Goal: Task Accomplishment & Management: Complete application form

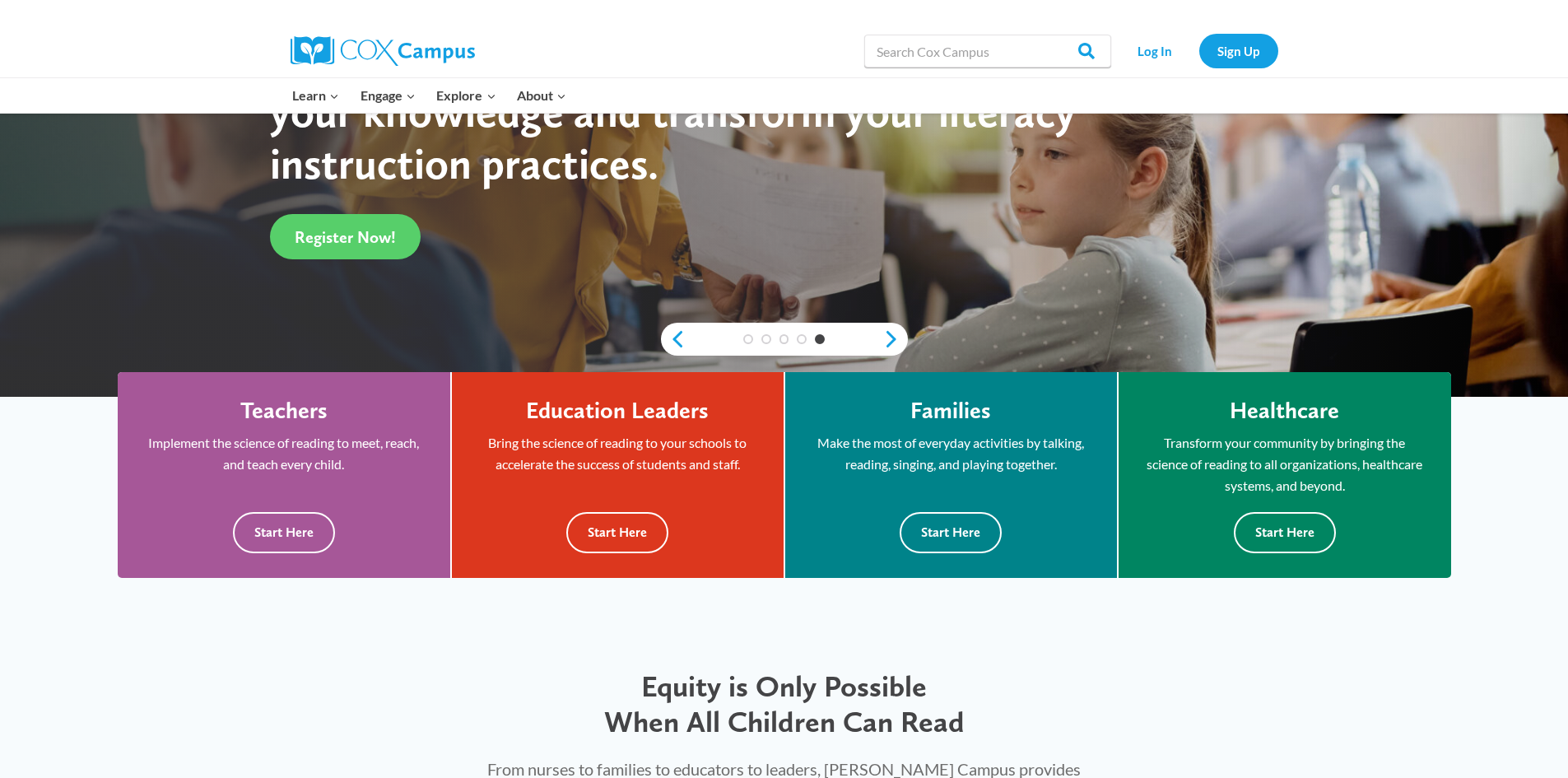
scroll to position [329, 0]
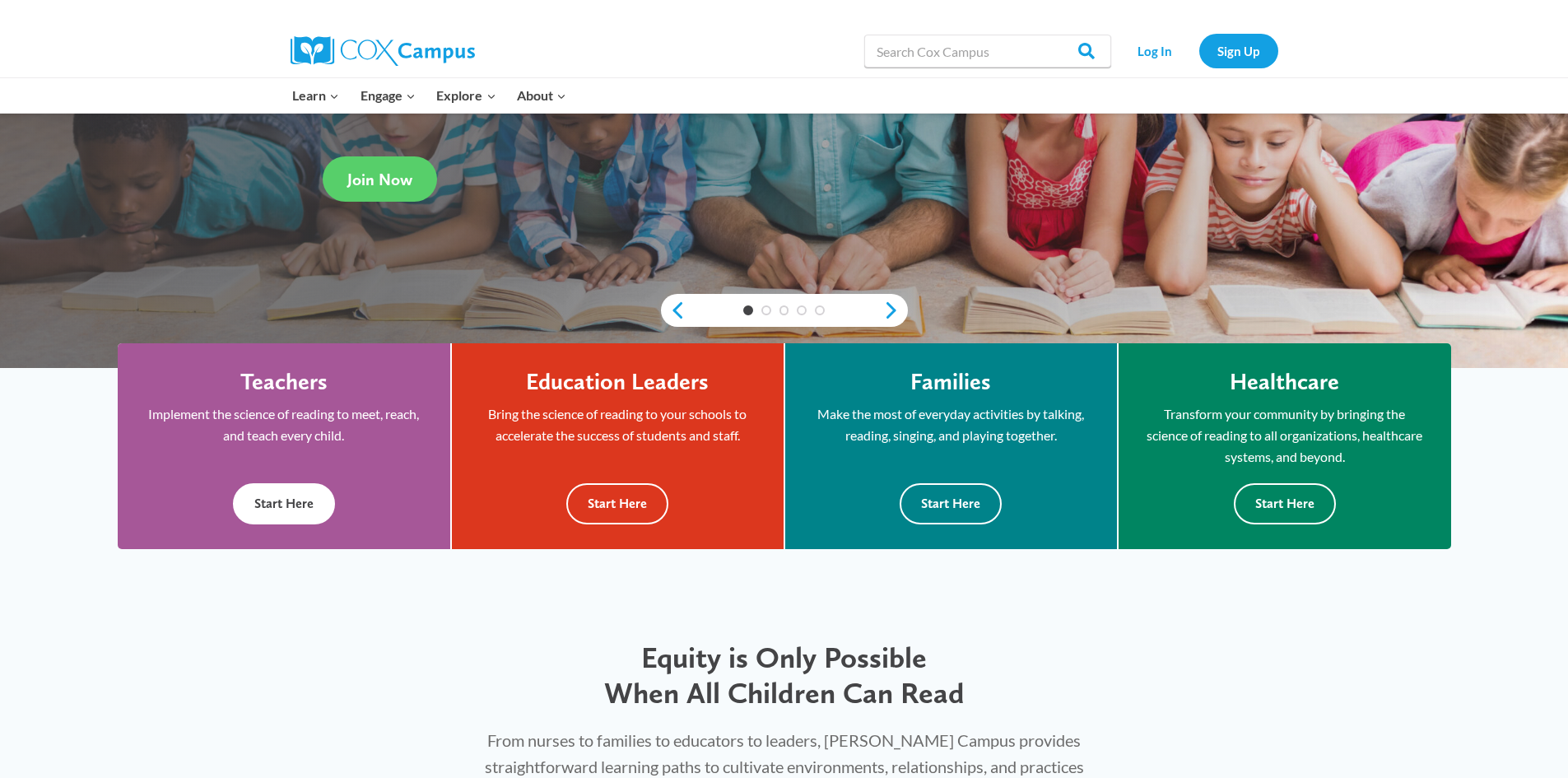
click at [300, 502] on button "Start Here" at bounding box center [284, 504] width 102 height 41
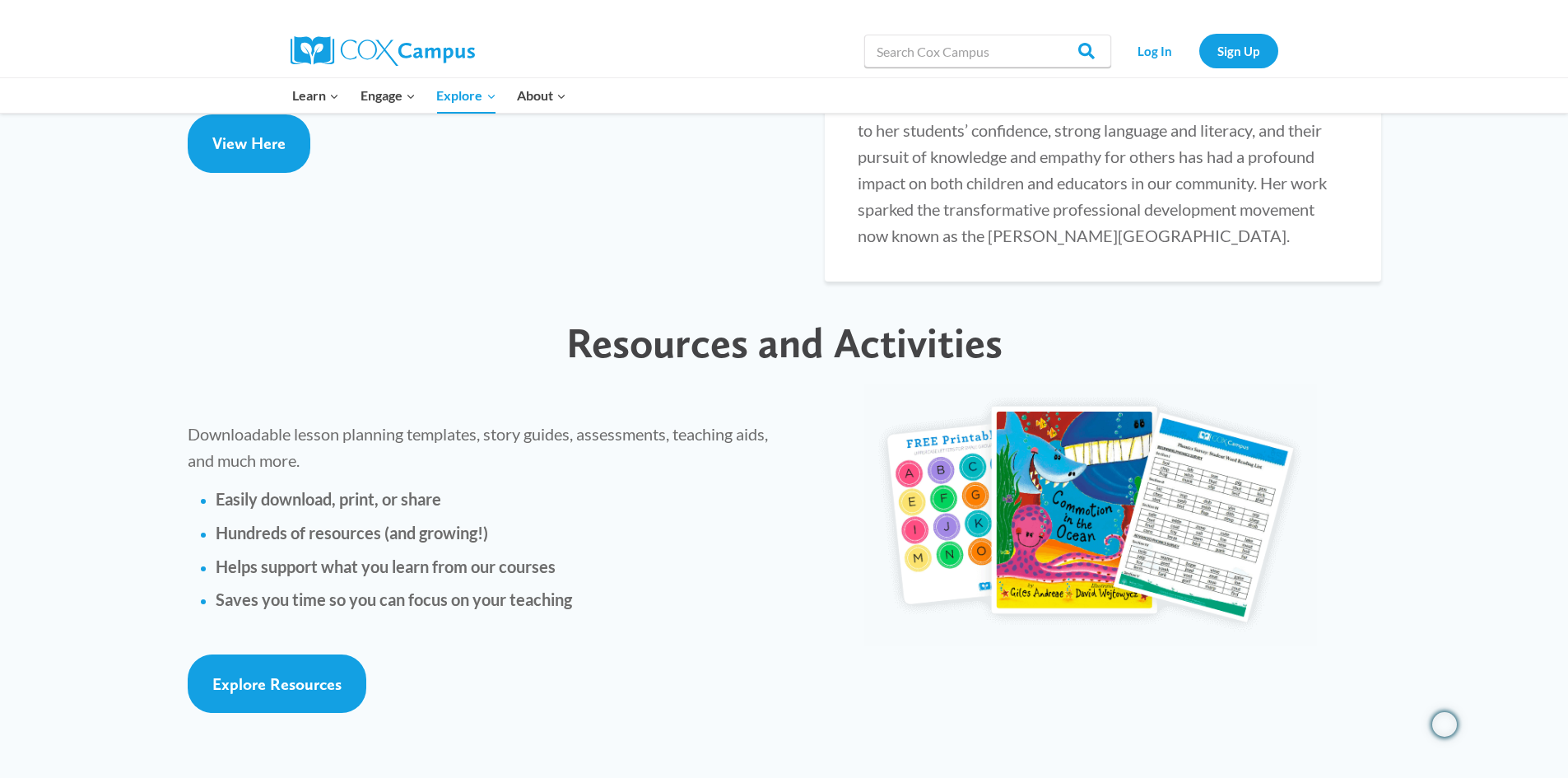
scroll to position [3459, 0]
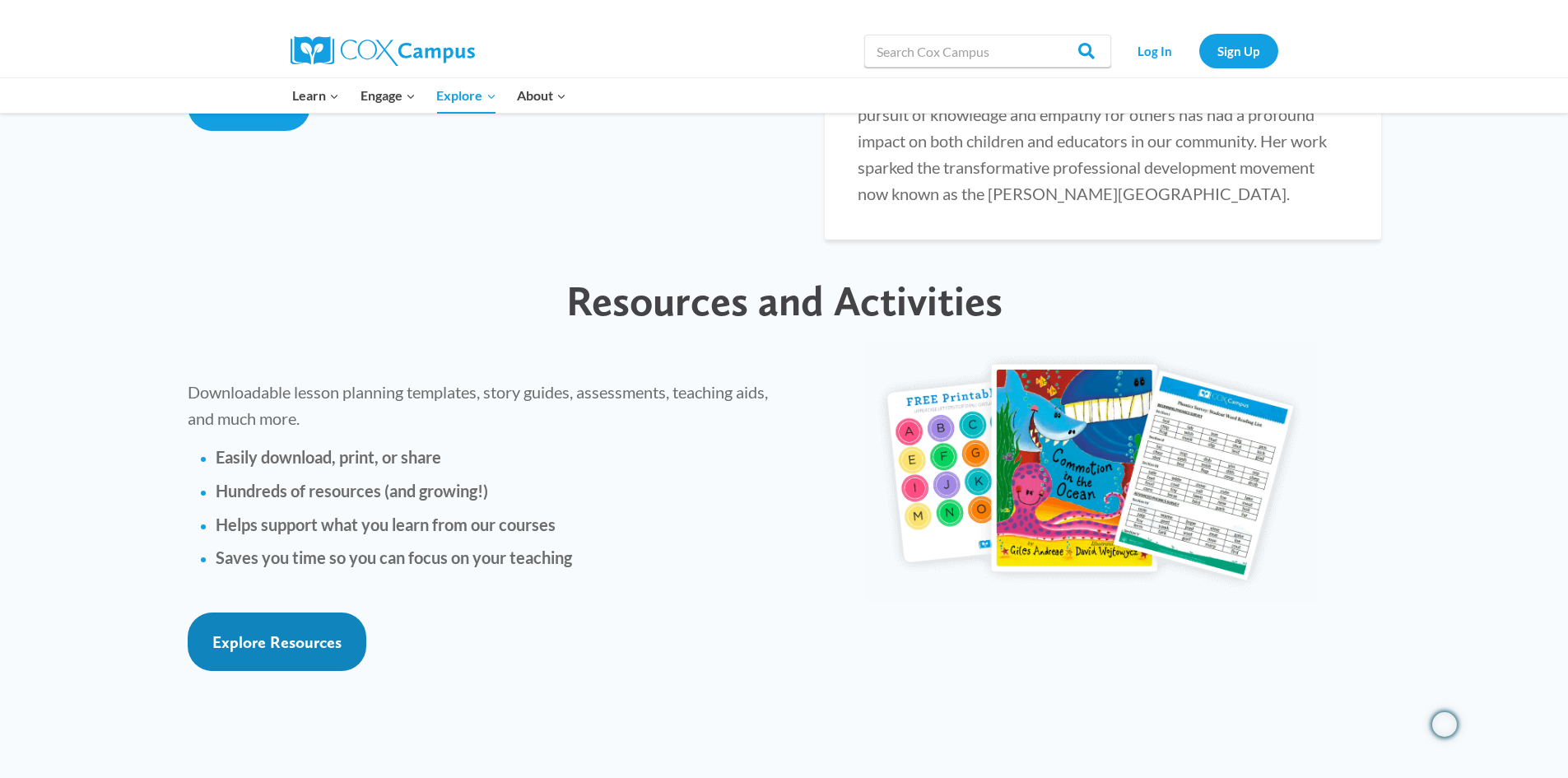
click at [338, 633] on span "Explore Resources" at bounding box center [276, 642] width 129 height 19
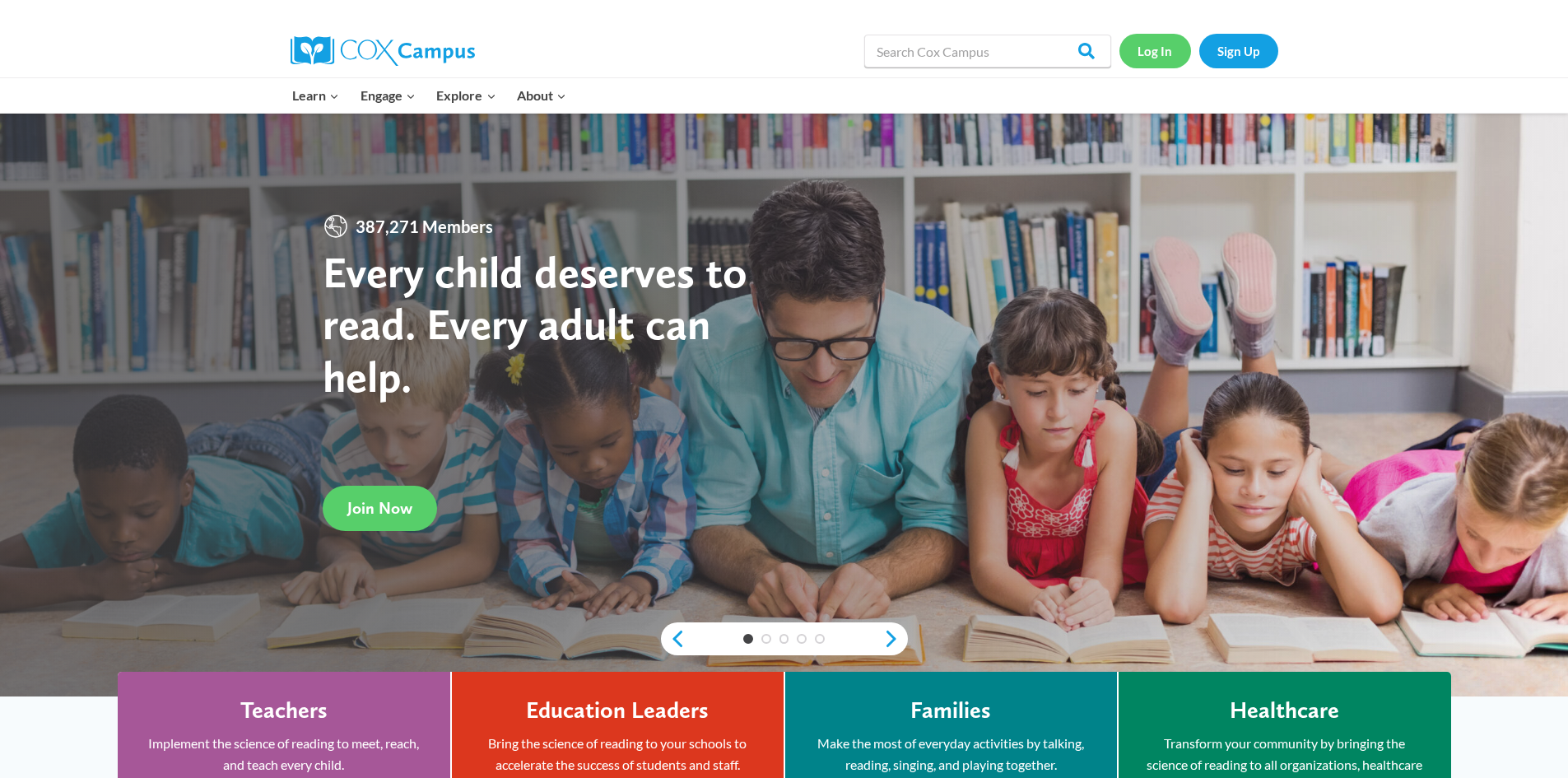
click at [1159, 52] on link "Log In" at bounding box center [1155, 50] width 72 height 34
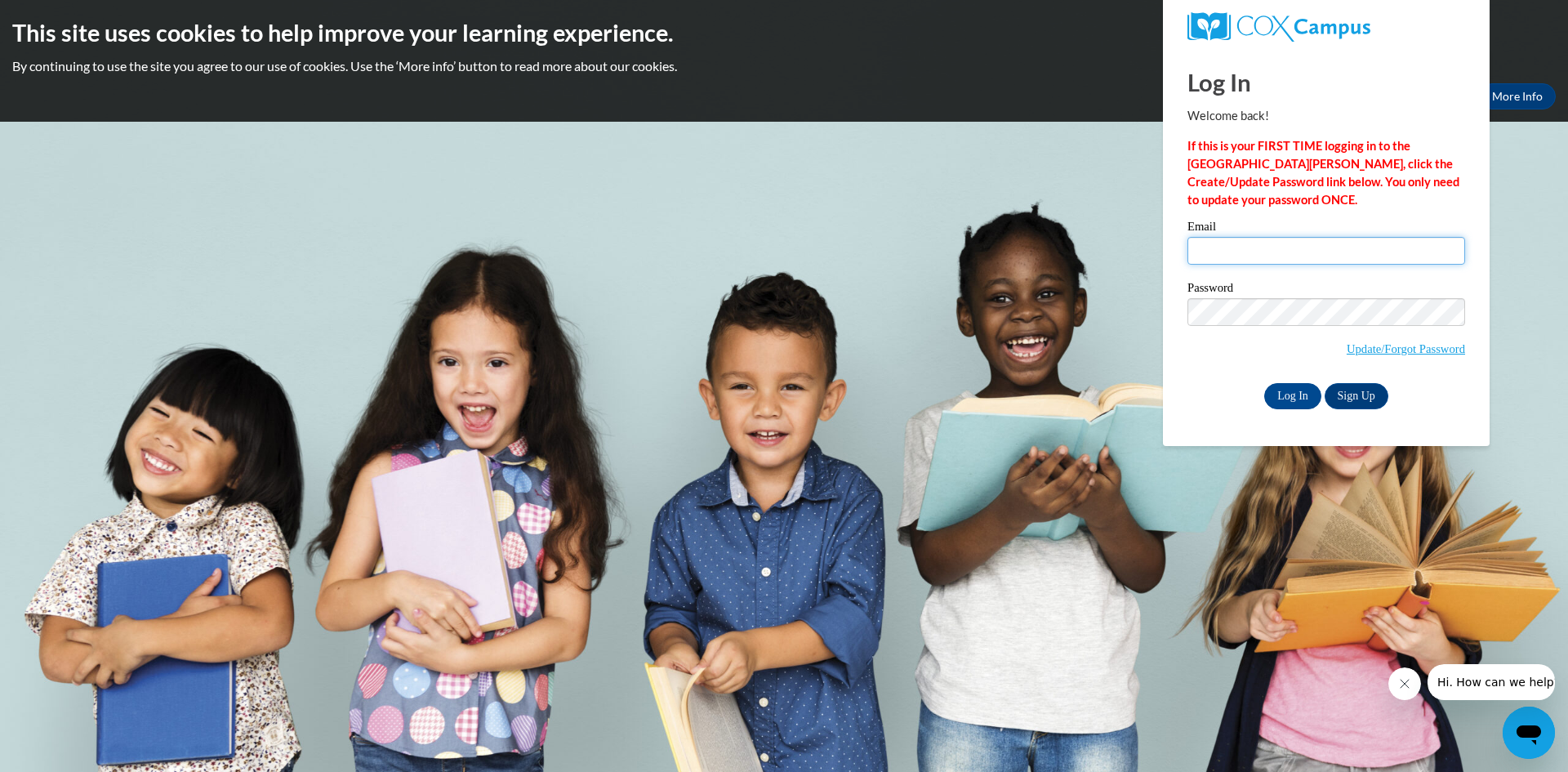
click at [1214, 251] on input "Email" at bounding box center [1326, 250] width 278 height 28
type input "nataliesmith@lcboe.net"
click at [1281, 396] on input "Log In" at bounding box center [1292, 396] width 57 height 26
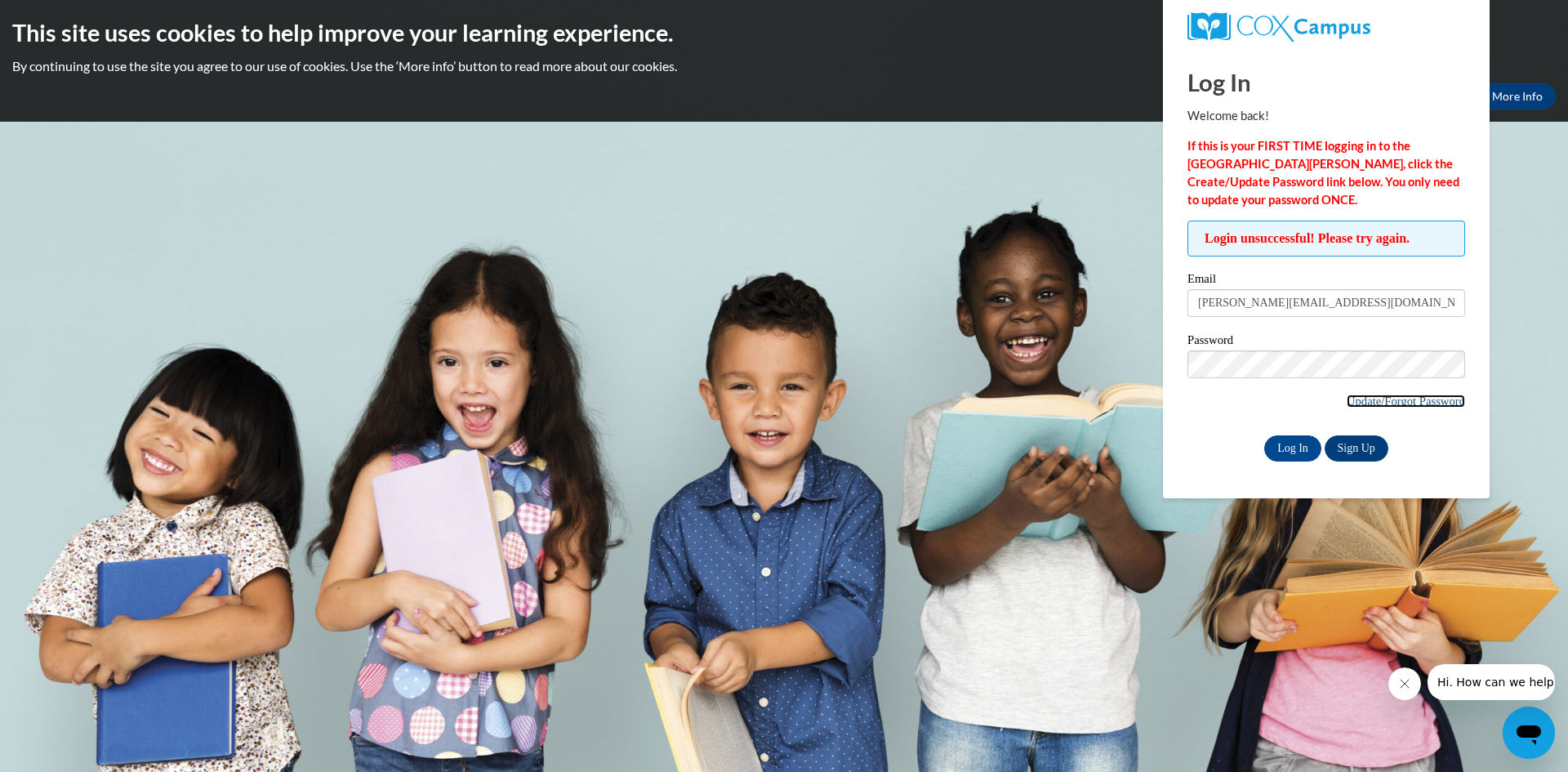
click at [1377, 400] on link "Update/Forgot Password" at bounding box center [1406, 402] width 118 height 13
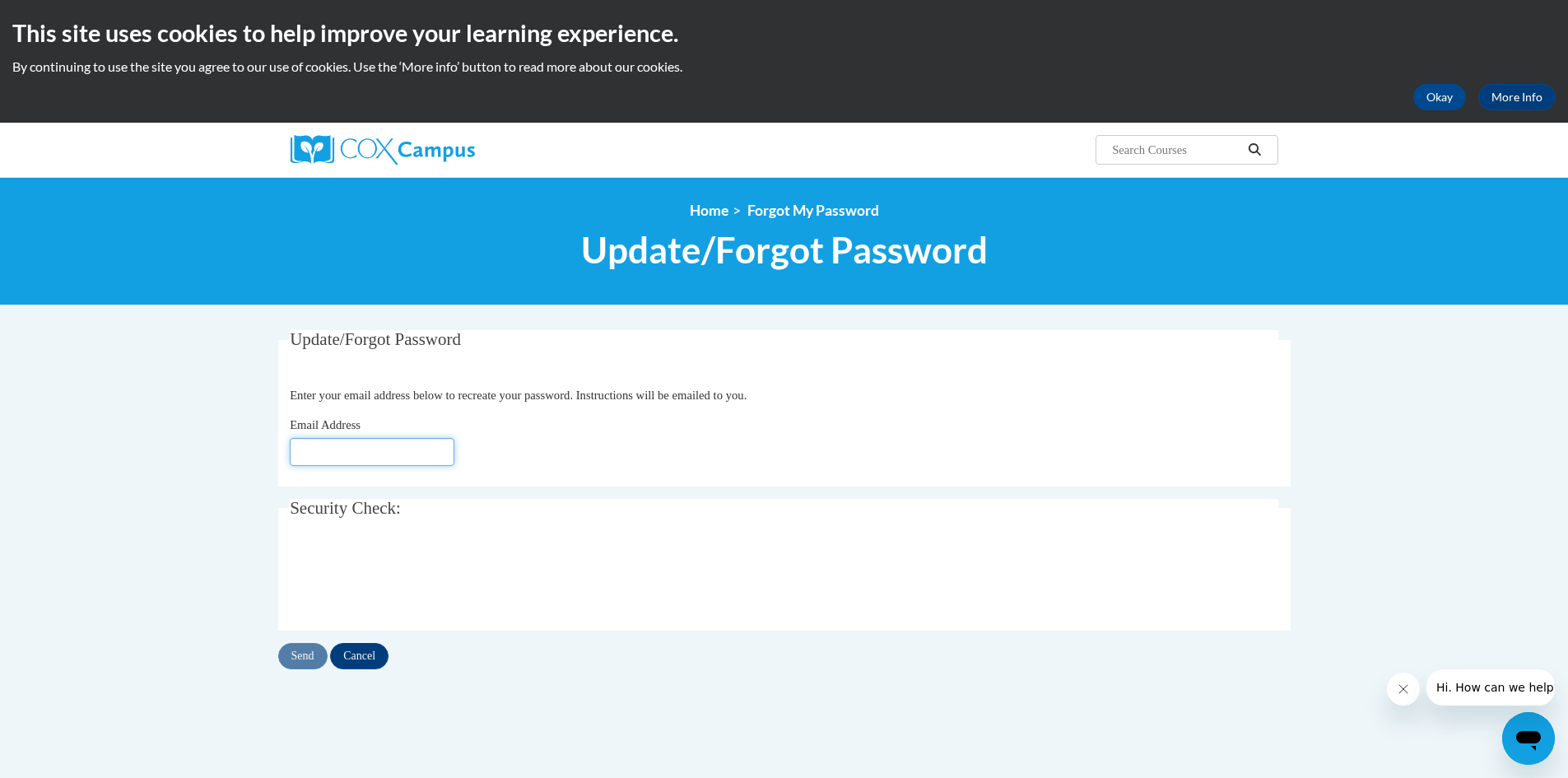
click at [363, 450] on input "Email Address" at bounding box center [372, 451] width 165 height 28
type input "nataliesmith@lcboe.net"
click at [299, 658] on input "Send" at bounding box center [302, 656] width 49 height 26
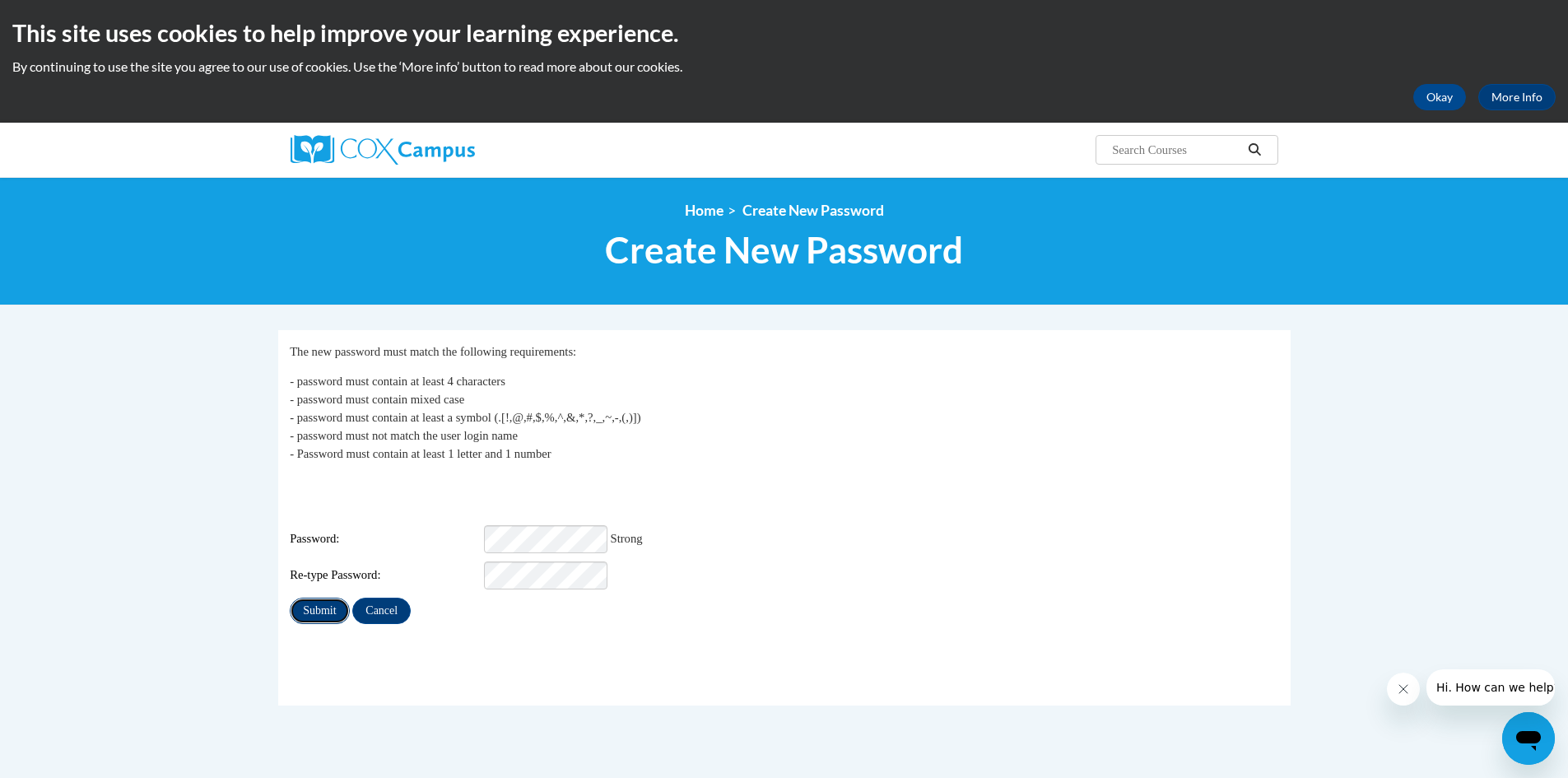
click at [328, 598] on input "Submit" at bounding box center [319, 610] width 59 height 26
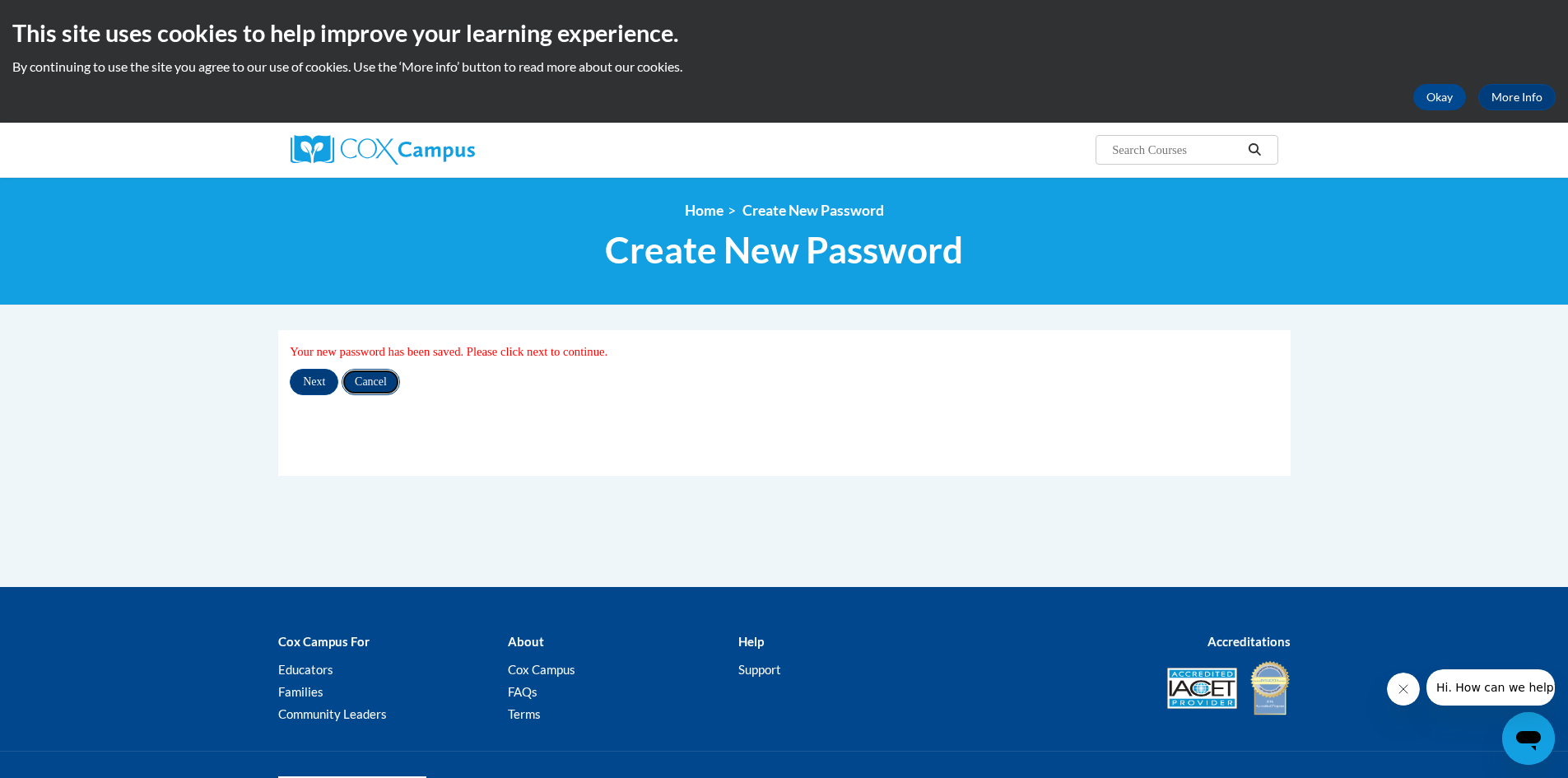
click at [367, 384] on input "Cancel" at bounding box center [371, 382] width 58 height 26
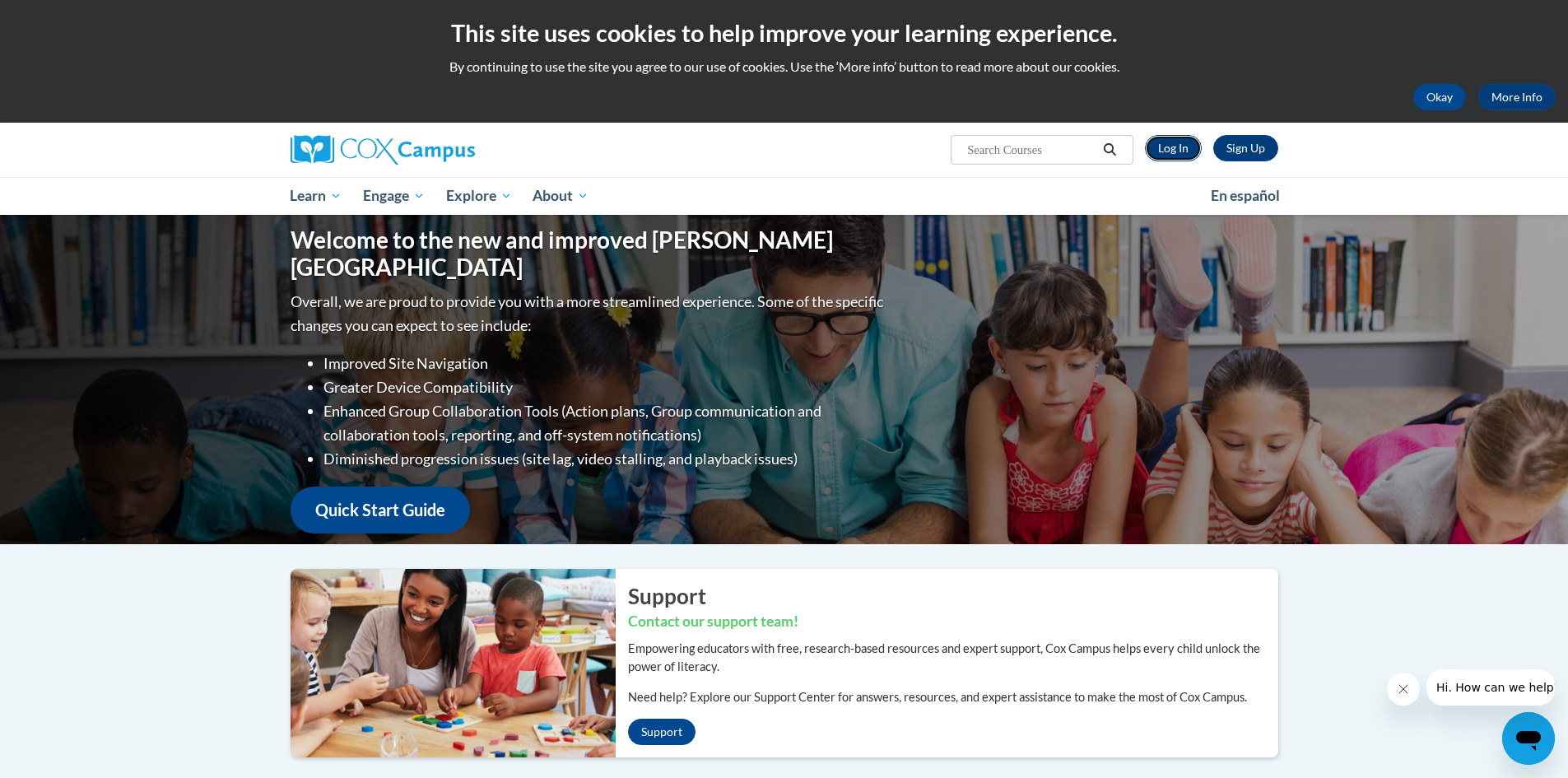
click at [1178, 147] on link "Log In" at bounding box center [1173, 147] width 57 height 26
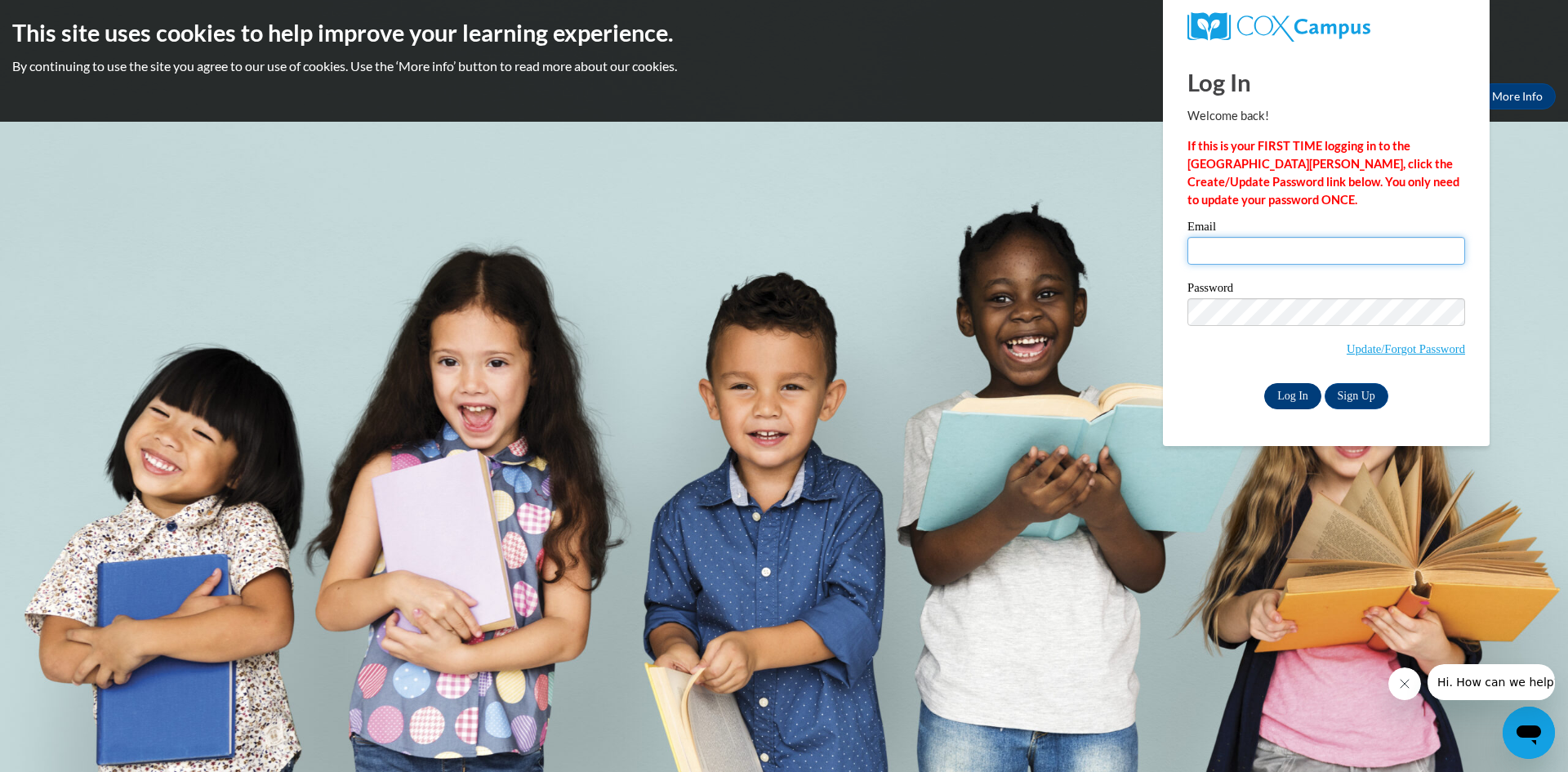
type input "nataliesmith@lcboe.net"
click at [1298, 398] on input "Log In" at bounding box center [1292, 396] width 57 height 26
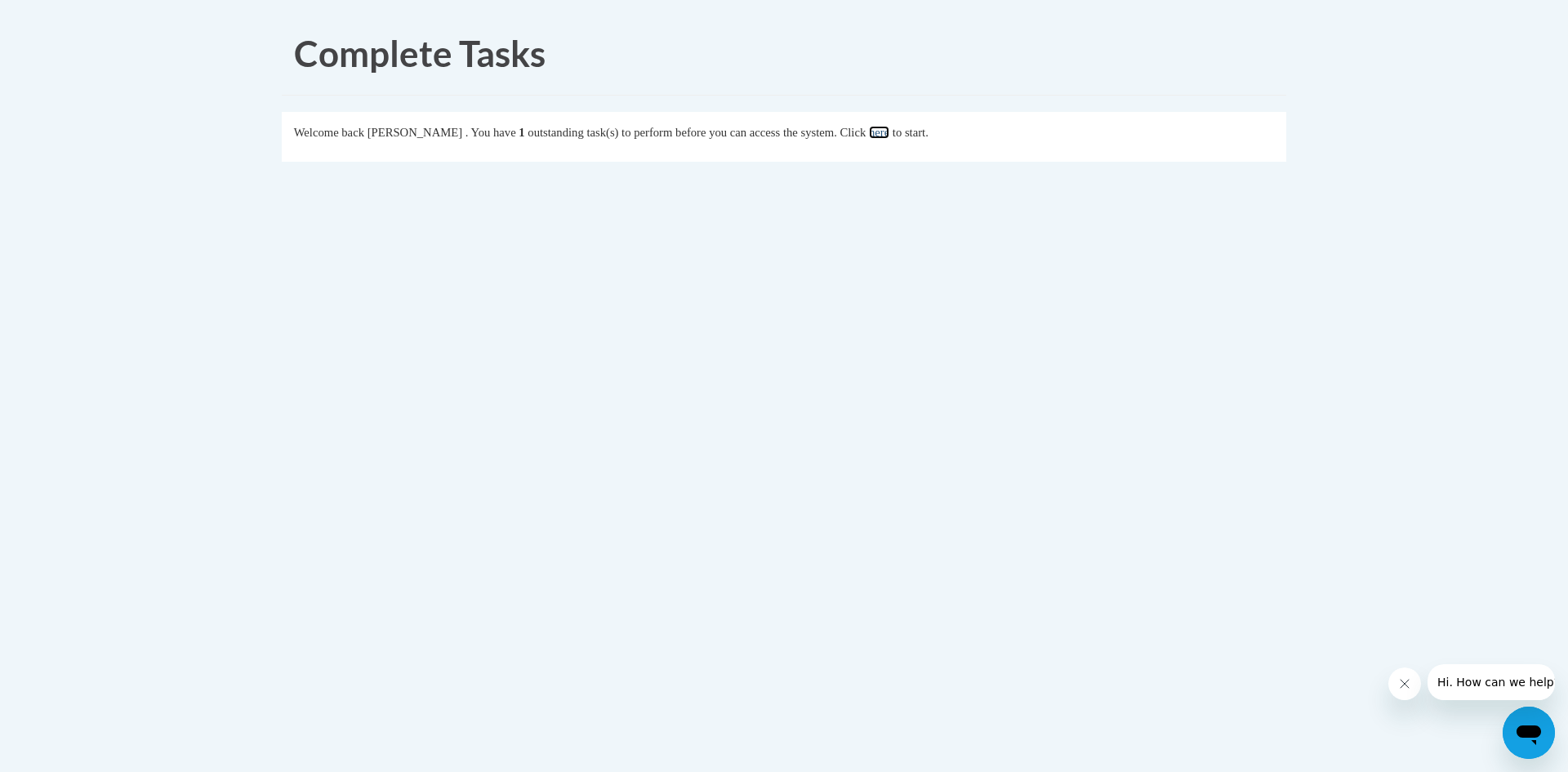
click at [890, 135] on link "here" at bounding box center [878, 133] width 20 height 13
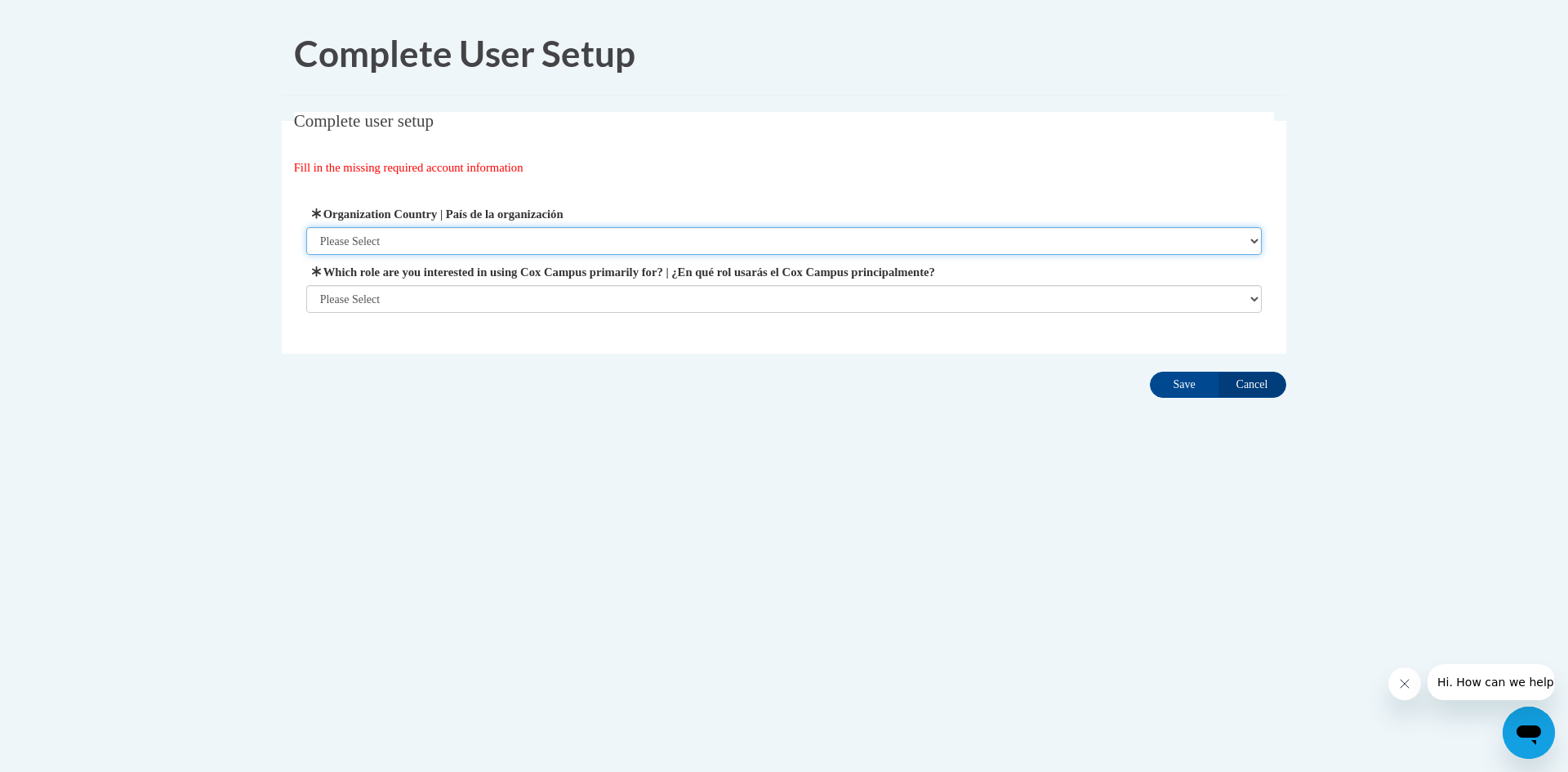
click at [525, 244] on select "Please Select United States | Estados Unidos Outside of the United States | Fue…" at bounding box center [784, 240] width 956 height 28
select select "ad49bcad-a171-4b2e-b99c-48b446064914"
click at [306, 227] on select "Please Select United States | Estados Unidos Outside of the United States | Fue…" at bounding box center [784, 240] width 956 height 28
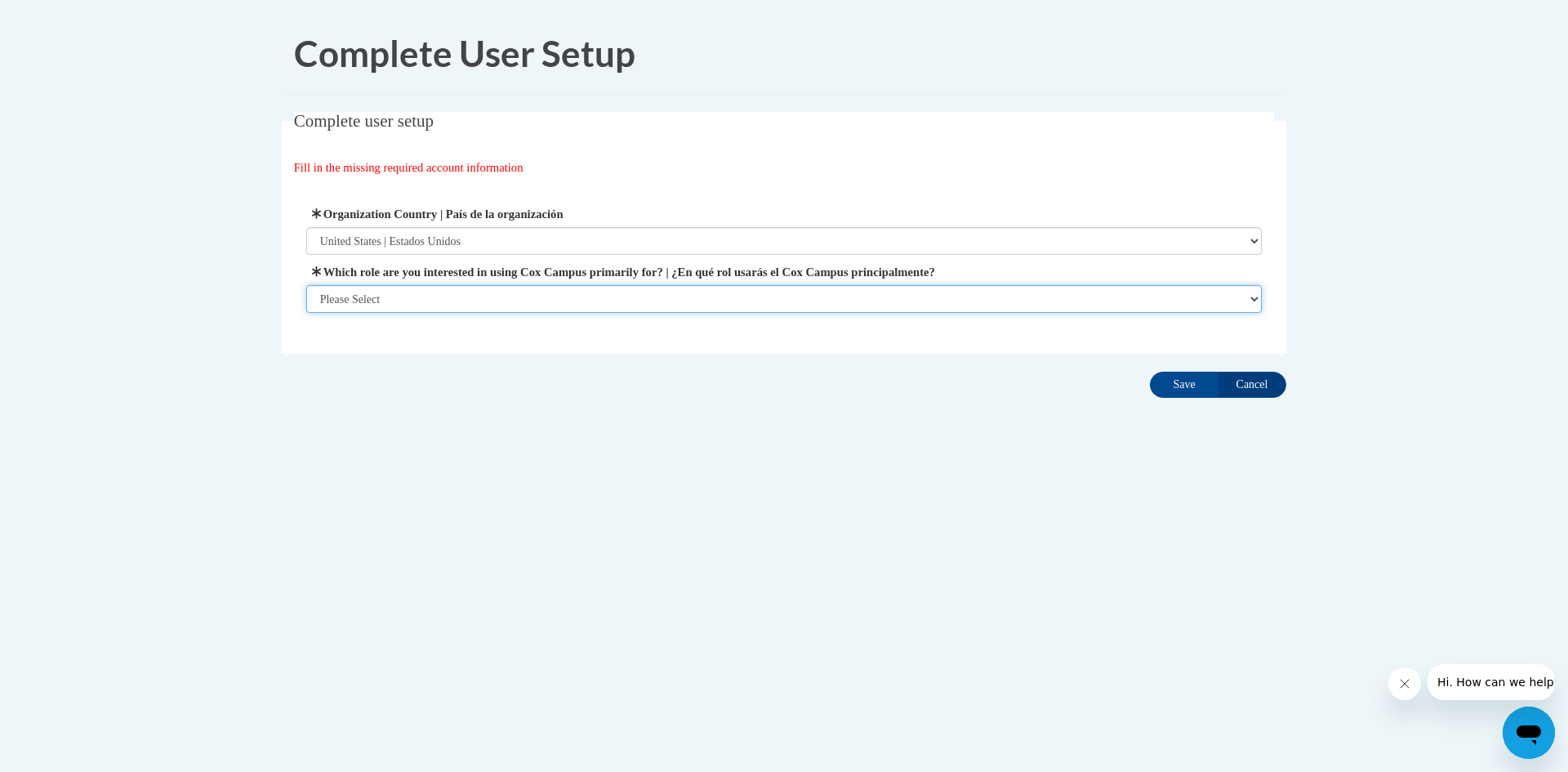
click at [454, 291] on select "Please Select College/University | Colegio/Universidad Community/Nonprofit Part…" at bounding box center [784, 299] width 956 height 28
select select "fbf2d438-af2f-41f8-98f1-81c410e29de3"
click at [306, 313] on select "Please Select College/University | Colegio/Universidad Community/Nonprofit Part…" at bounding box center [784, 299] width 956 height 28
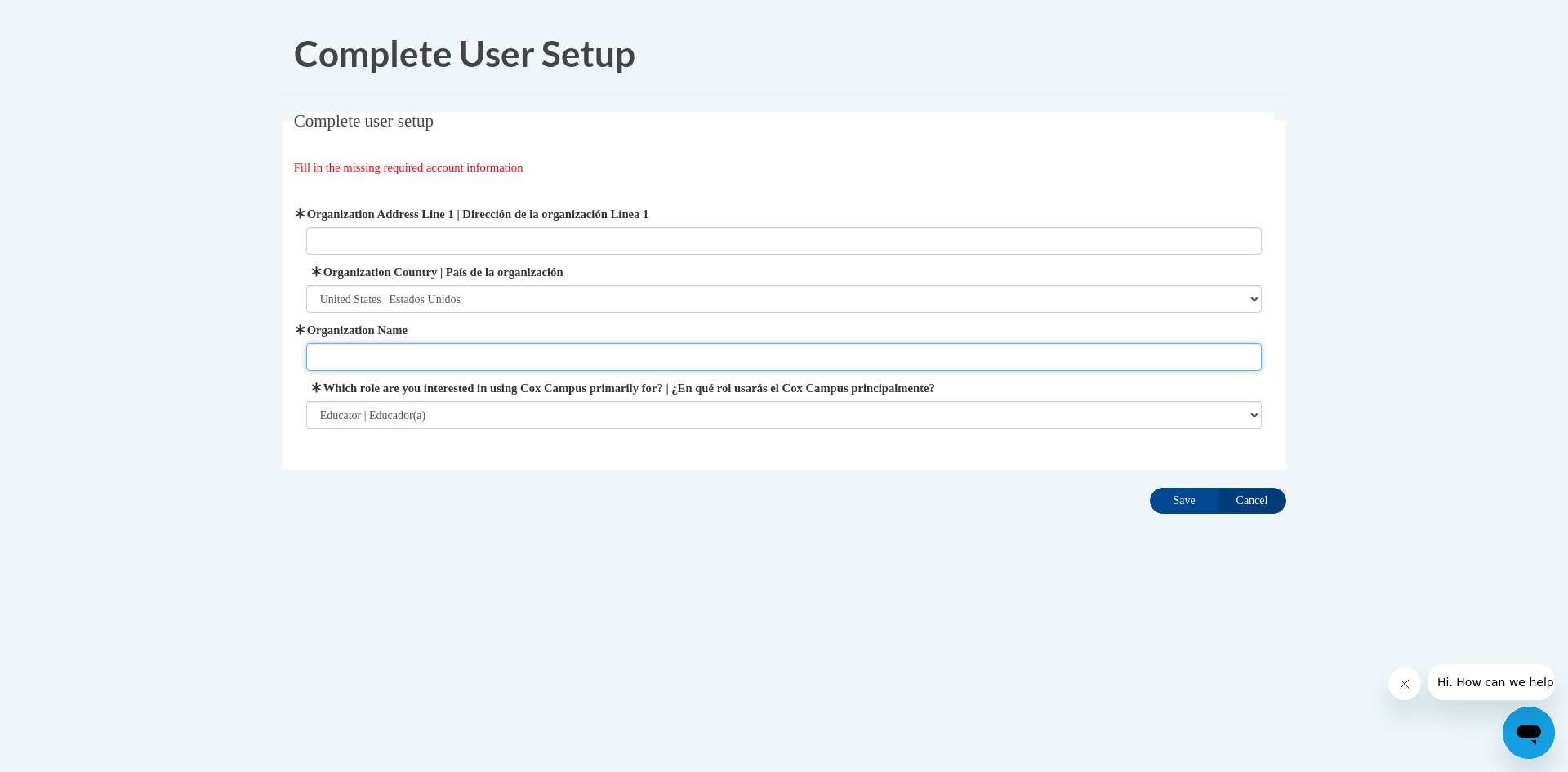
click at [429, 359] on input "Organization Name" at bounding box center [784, 357] width 956 height 28
type input "Southwest Laurens Elementary"
type input "686 Taylor Grocery Road"
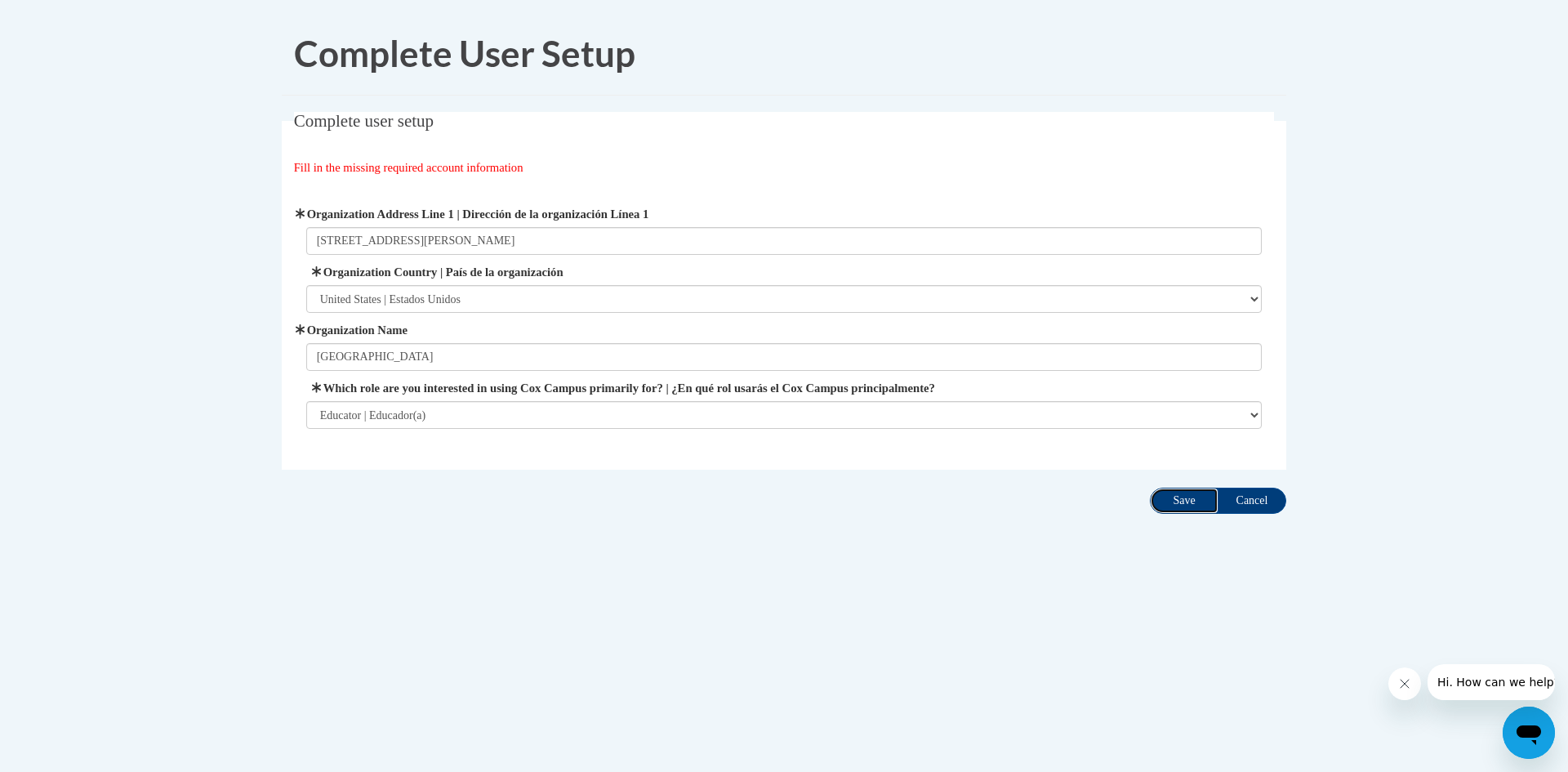
click at [1187, 498] on input "Save" at bounding box center [1184, 500] width 68 height 26
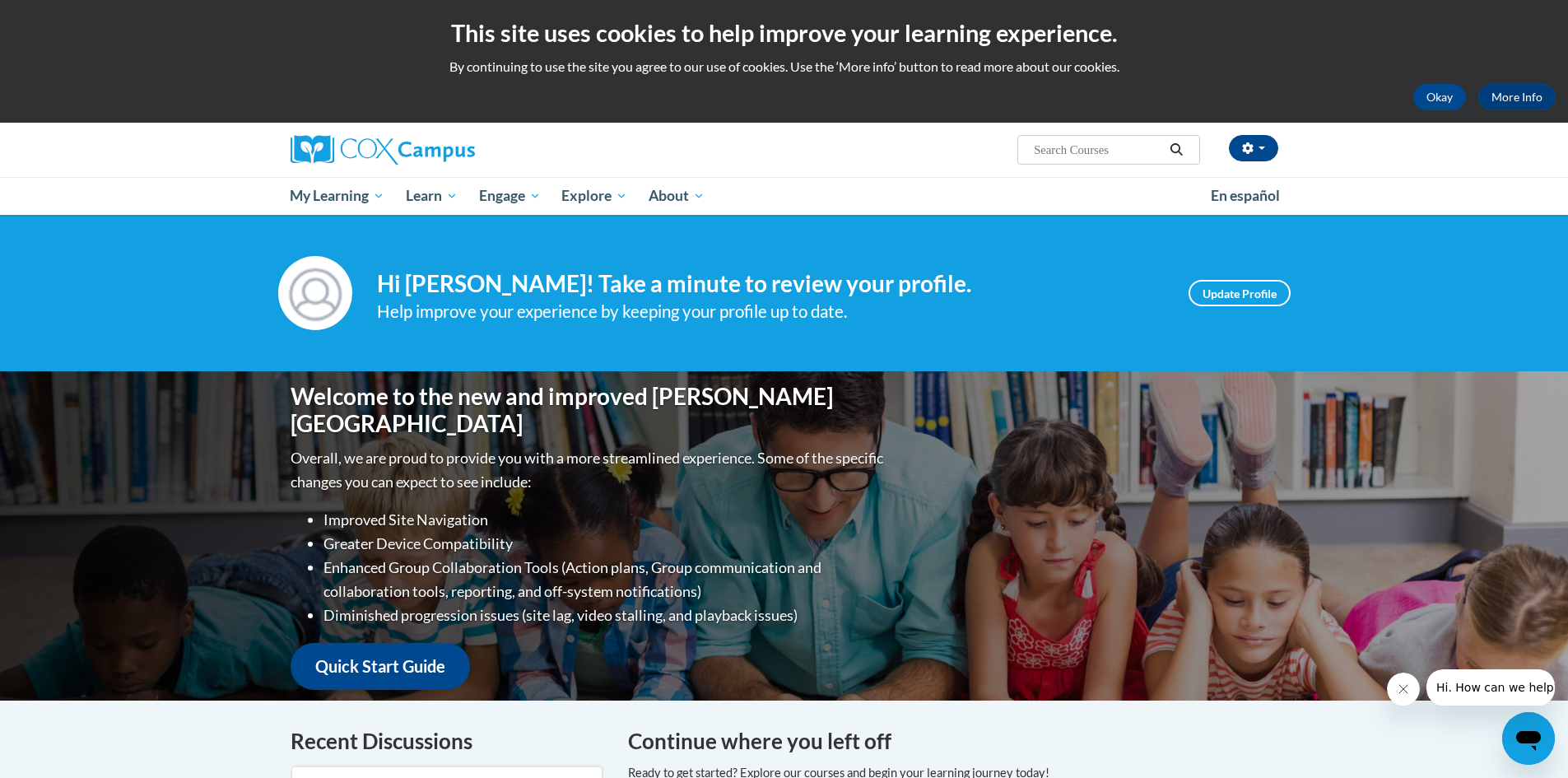
scroll to position [82, 0]
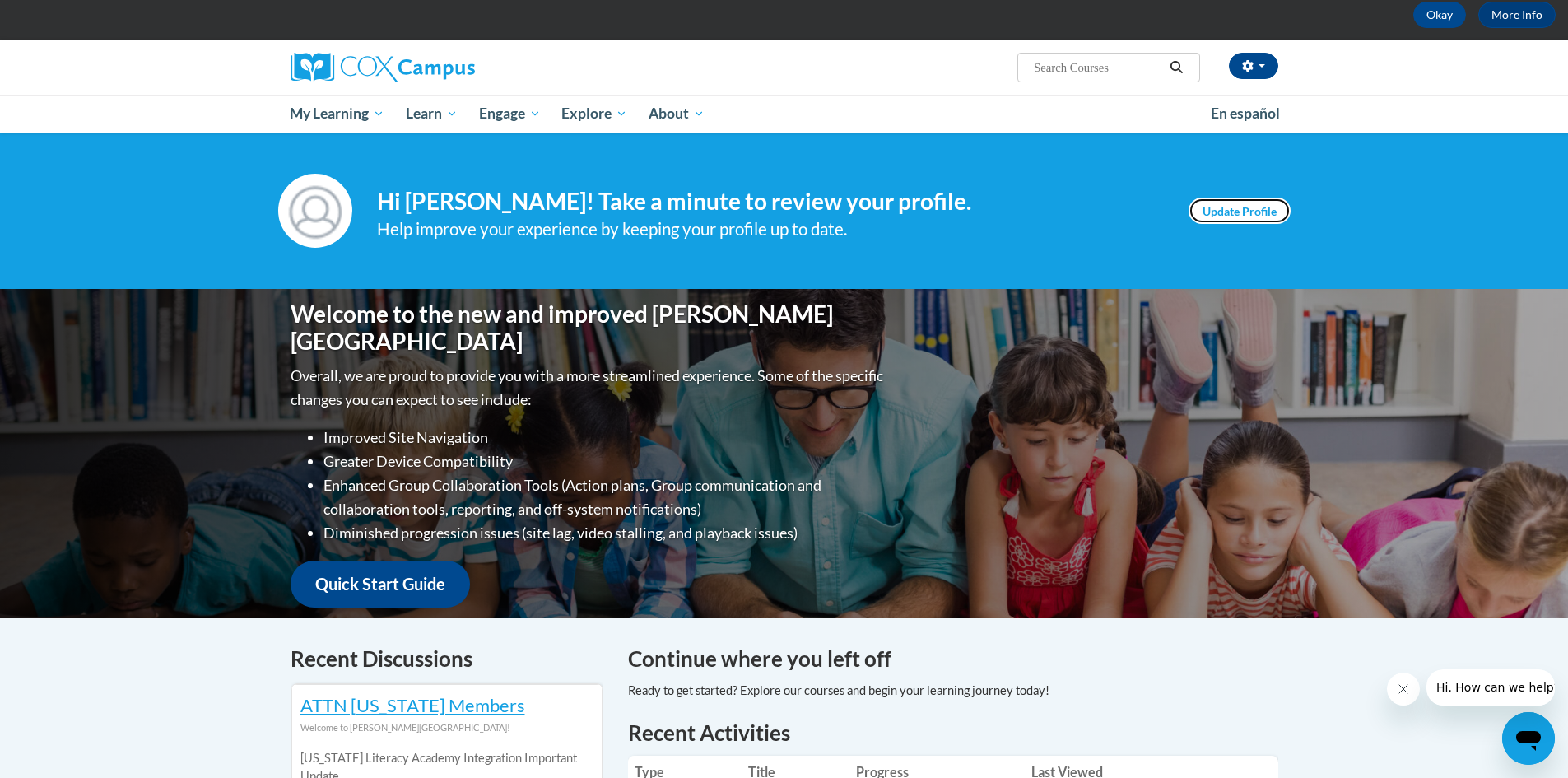
click at [1226, 210] on link "Update Profile" at bounding box center [1239, 210] width 102 height 26
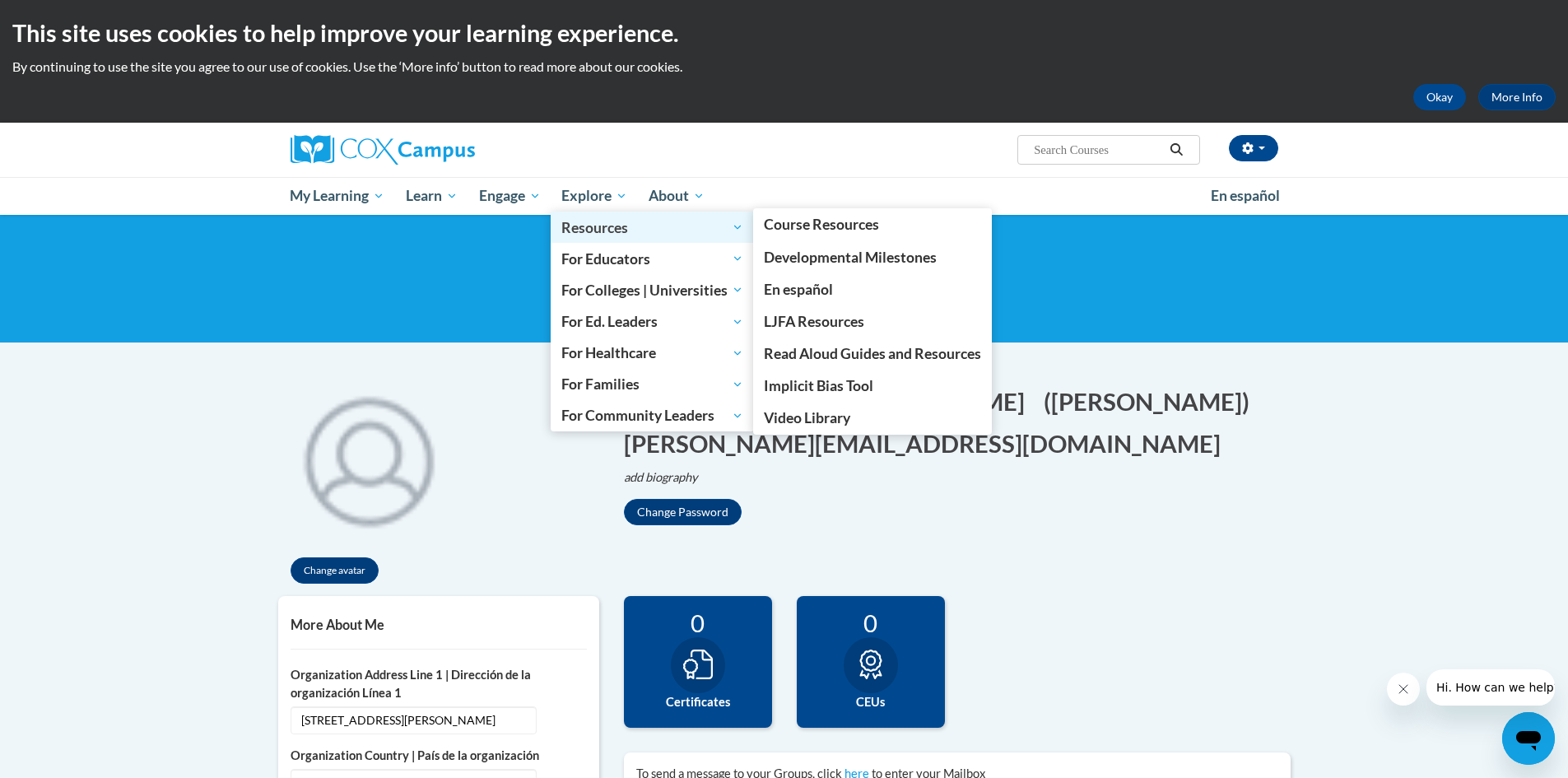
click at [608, 231] on span "Resources" at bounding box center [653, 227] width 182 height 19
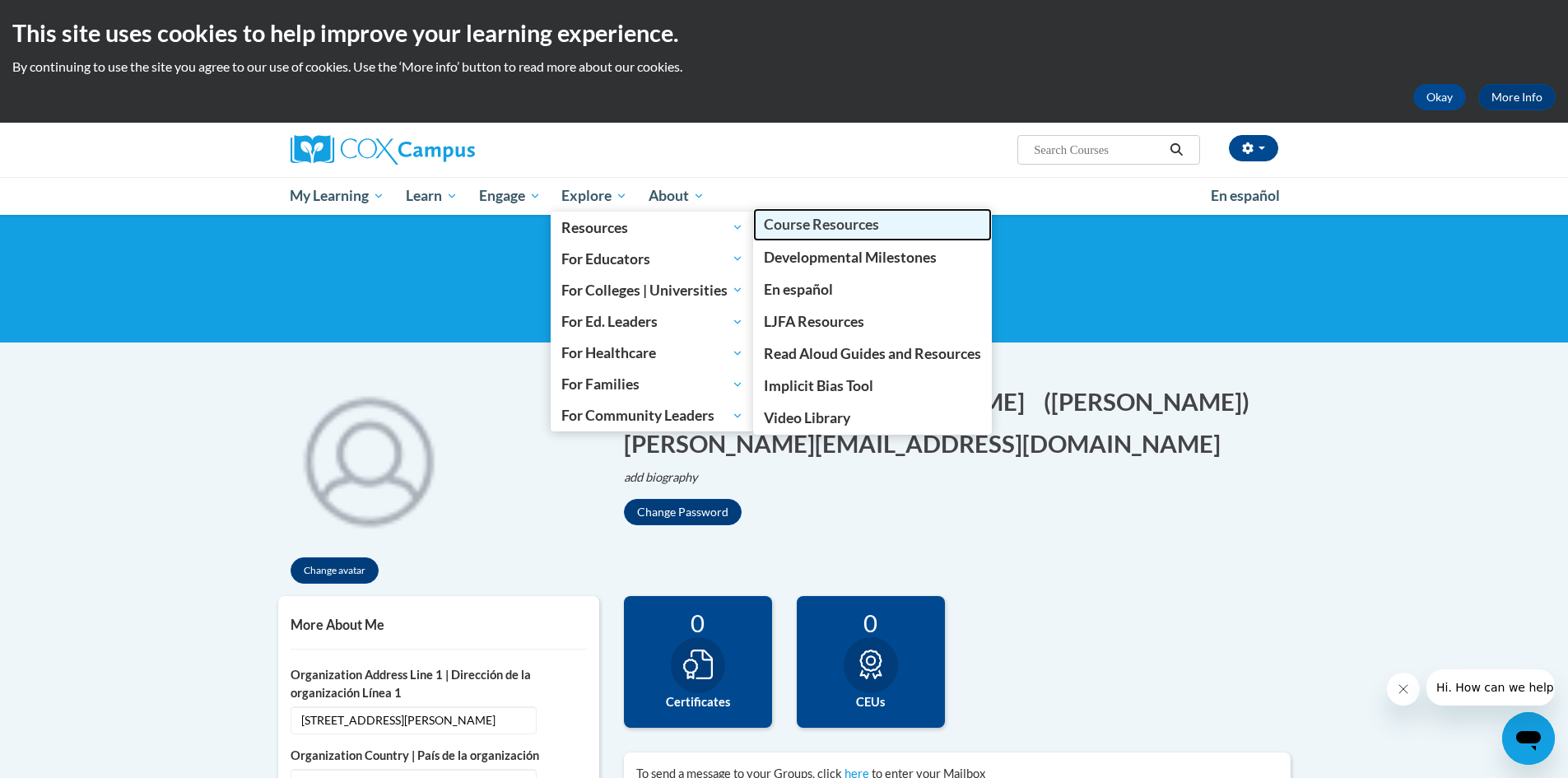
click at [827, 226] on span "Course Resources" at bounding box center [821, 225] width 115 height 17
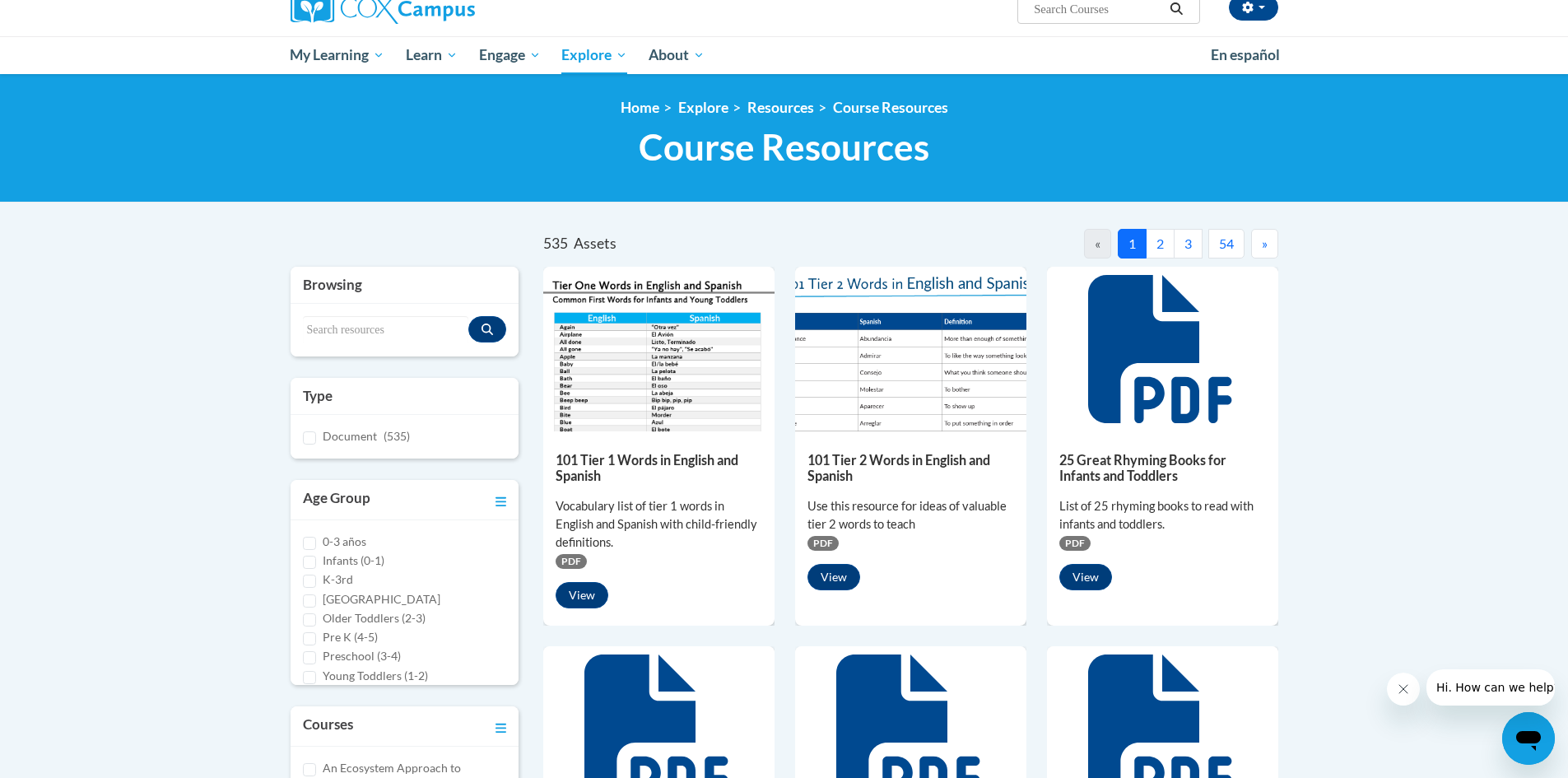
scroll to position [165, 0]
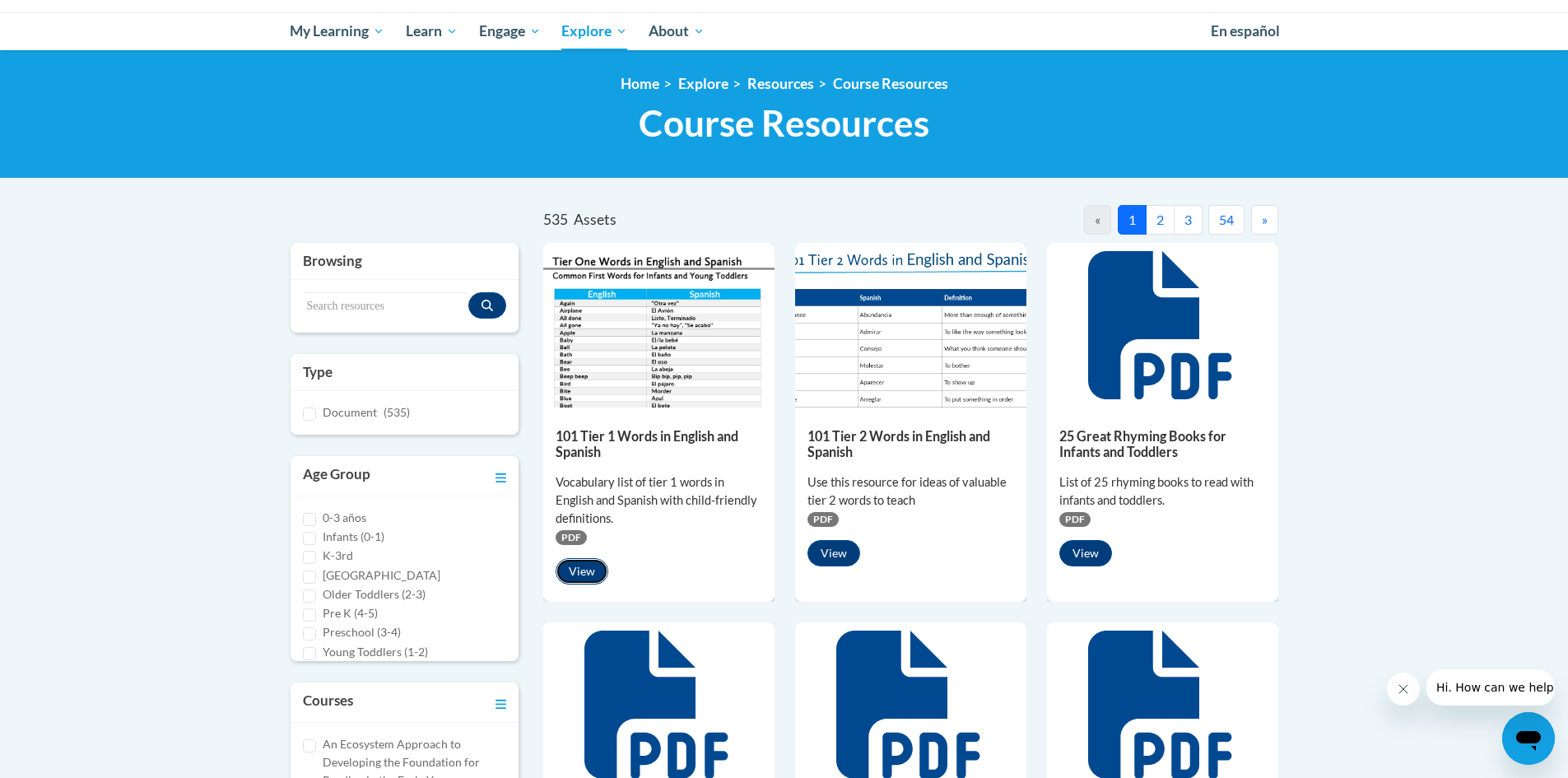
click at [580, 577] on button "View" at bounding box center [582, 571] width 52 height 26
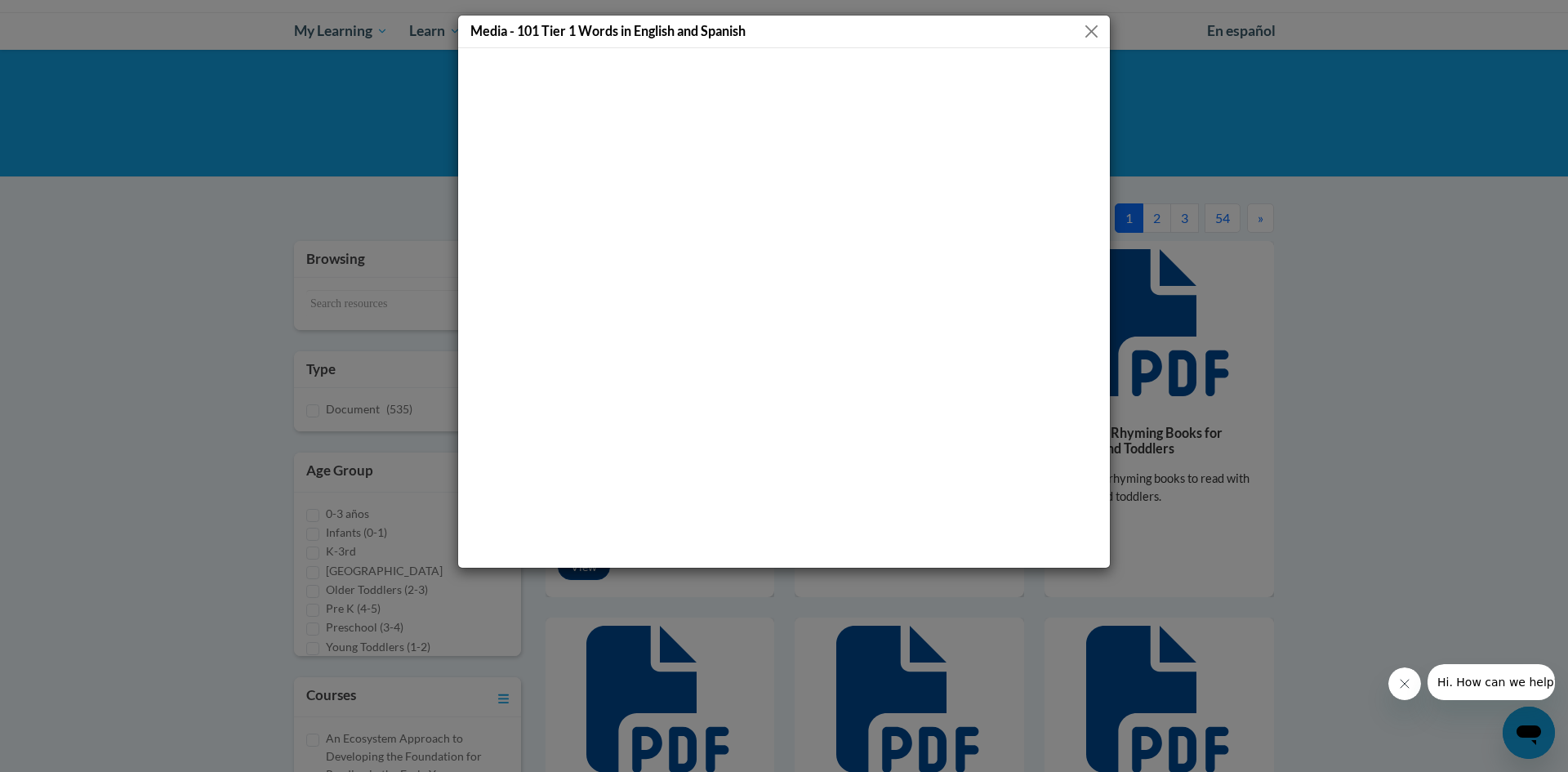
click at [1088, 27] on button "Close" at bounding box center [1090, 31] width 20 height 20
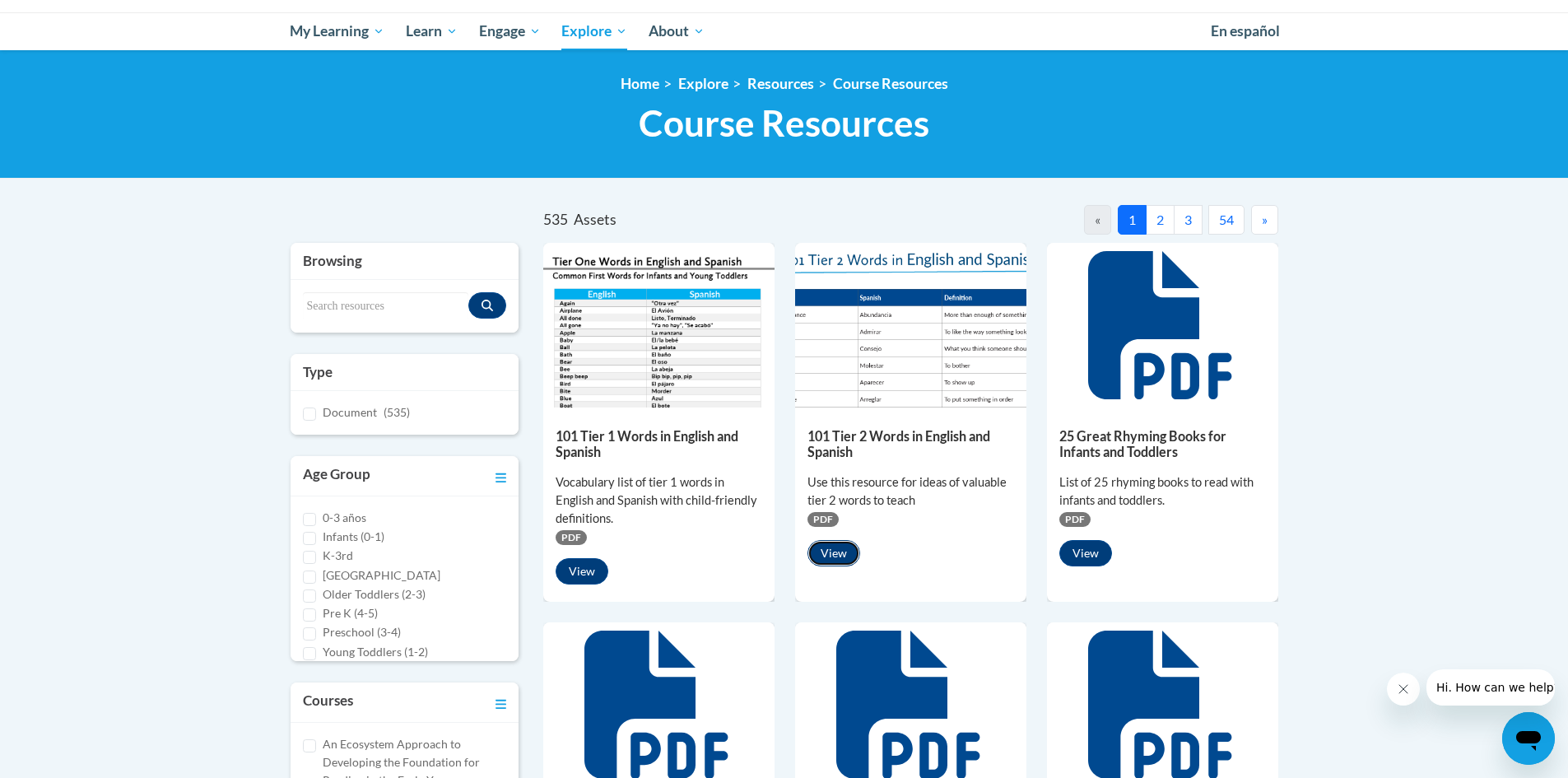
click at [830, 553] on button "View" at bounding box center [834, 553] width 52 height 26
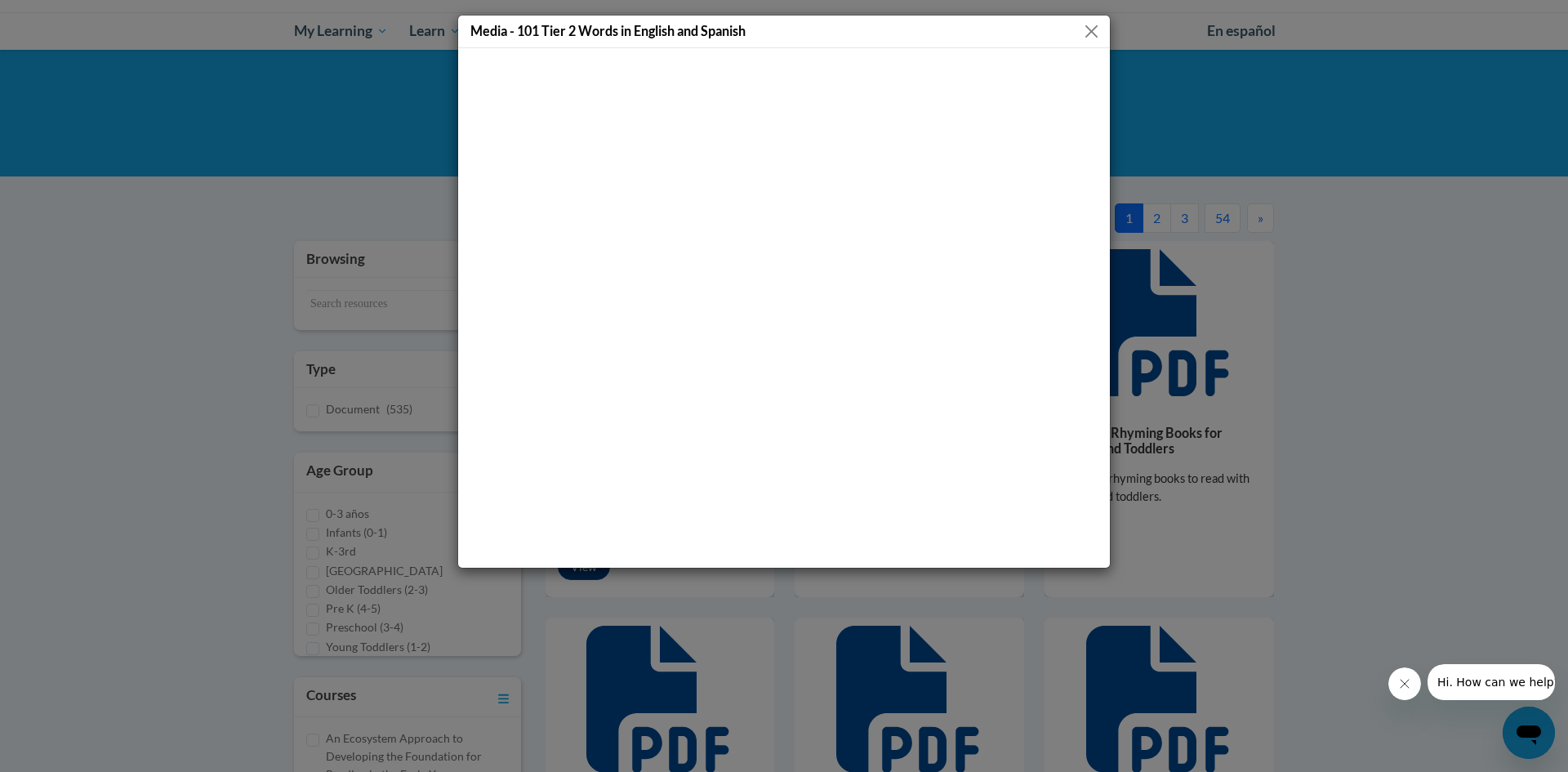
click at [1091, 23] on button "Close" at bounding box center [1090, 31] width 20 height 20
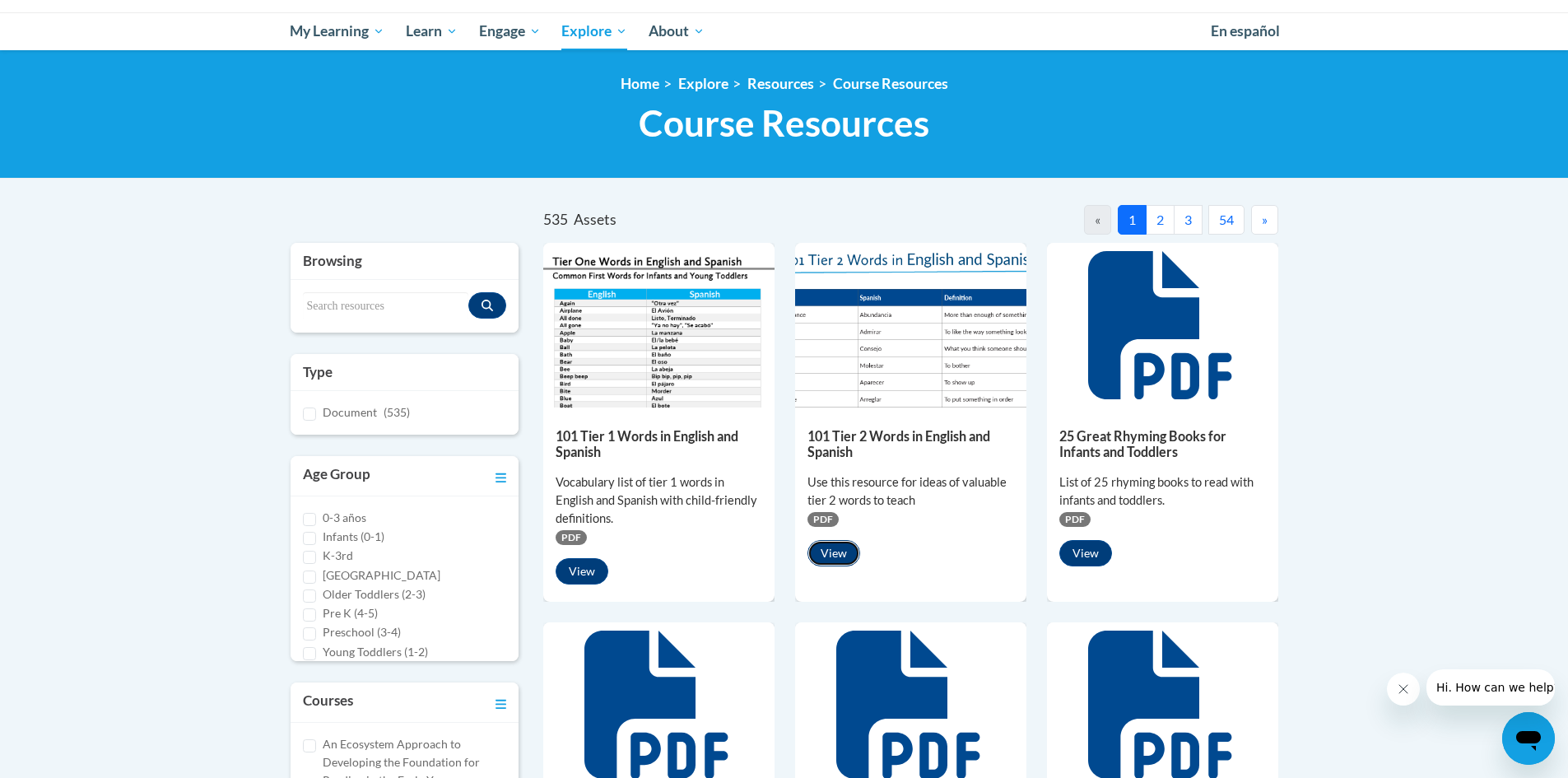
click at [834, 552] on button "View" at bounding box center [834, 553] width 52 height 26
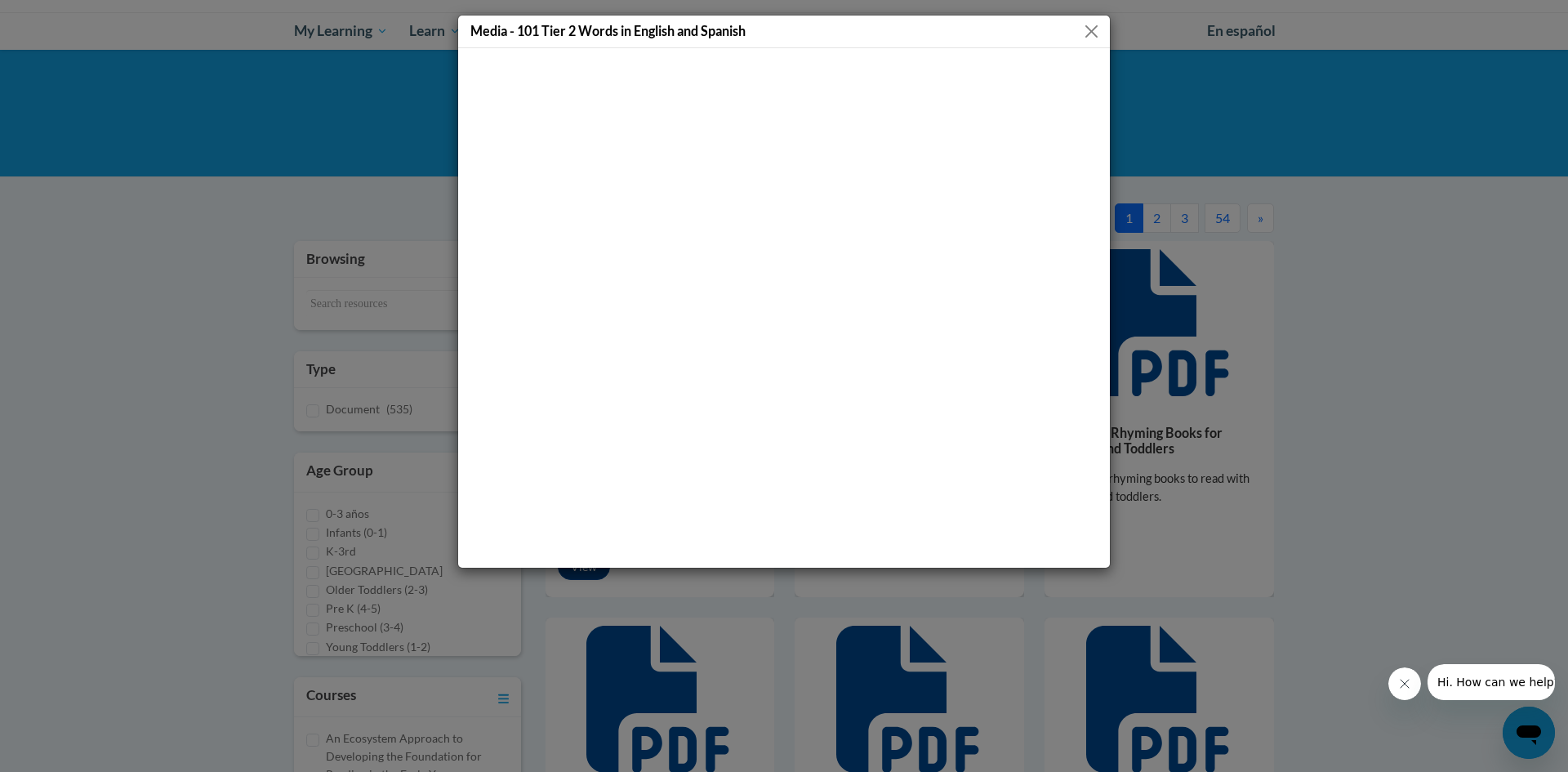
click at [1099, 27] on button "Close" at bounding box center [1090, 31] width 20 height 20
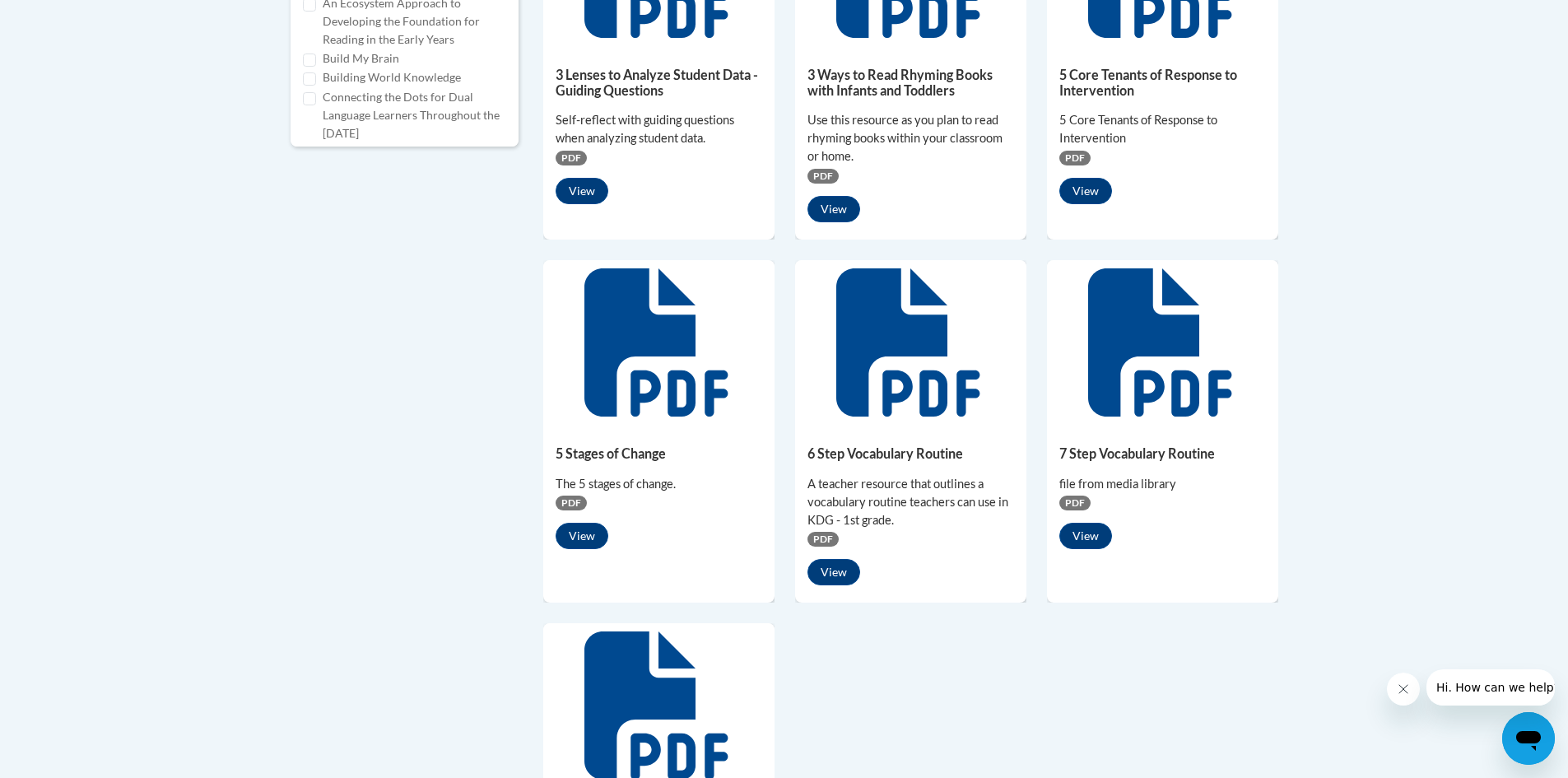
scroll to position [988, 0]
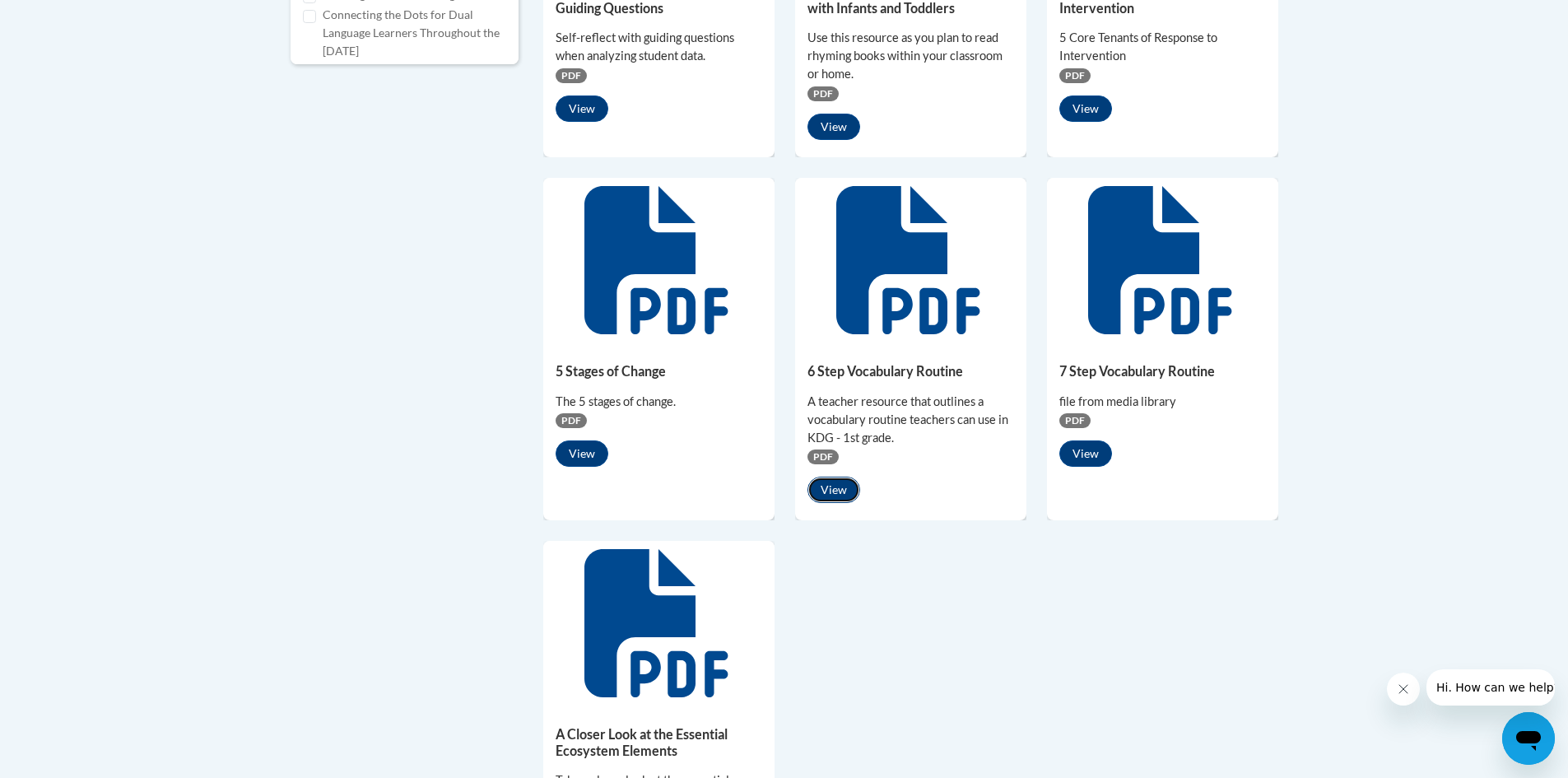
click at [843, 485] on button "View" at bounding box center [834, 489] width 52 height 26
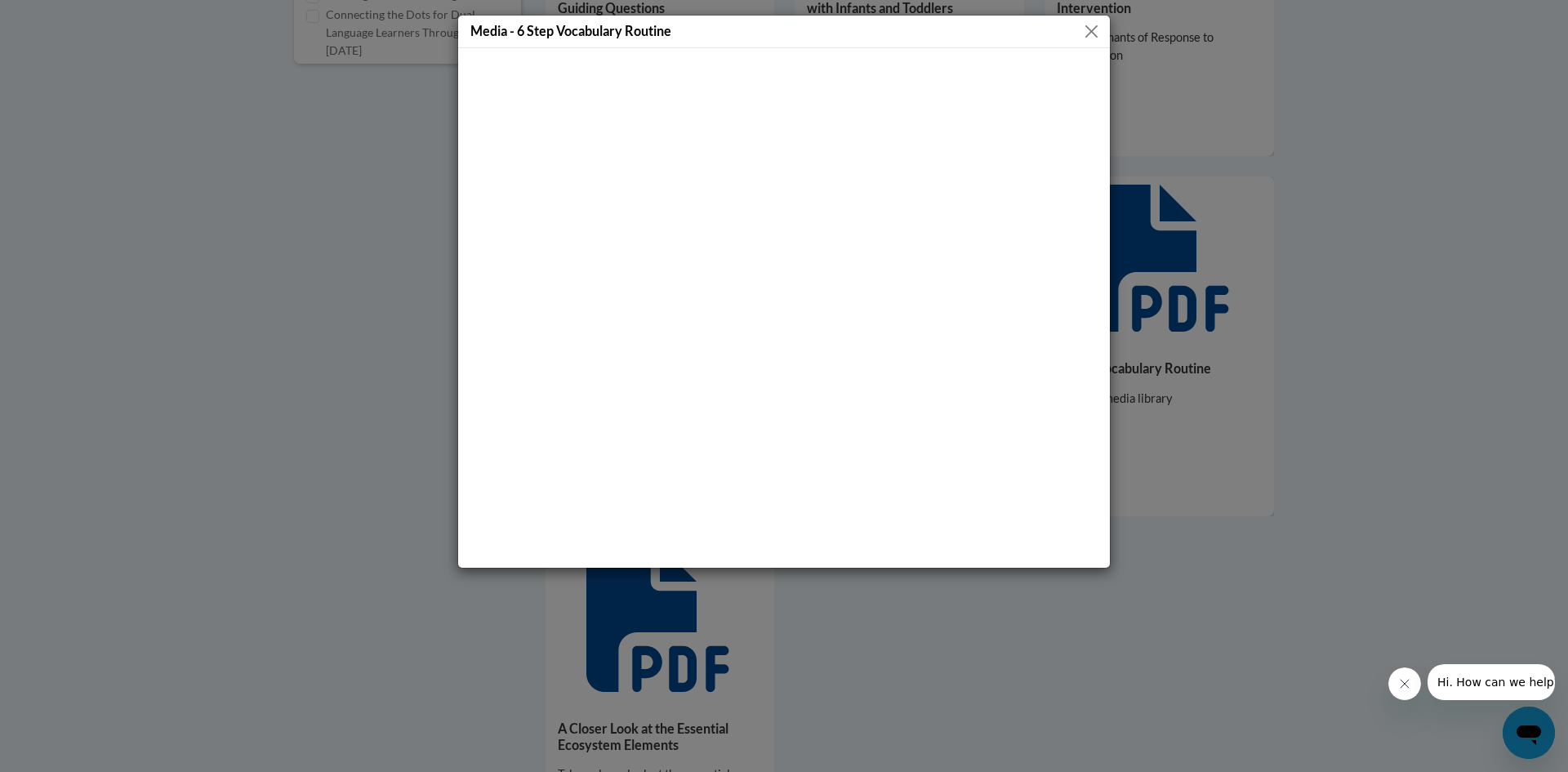
click at [1092, 31] on button "Close" at bounding box center [1090, 31] width 20 height 20
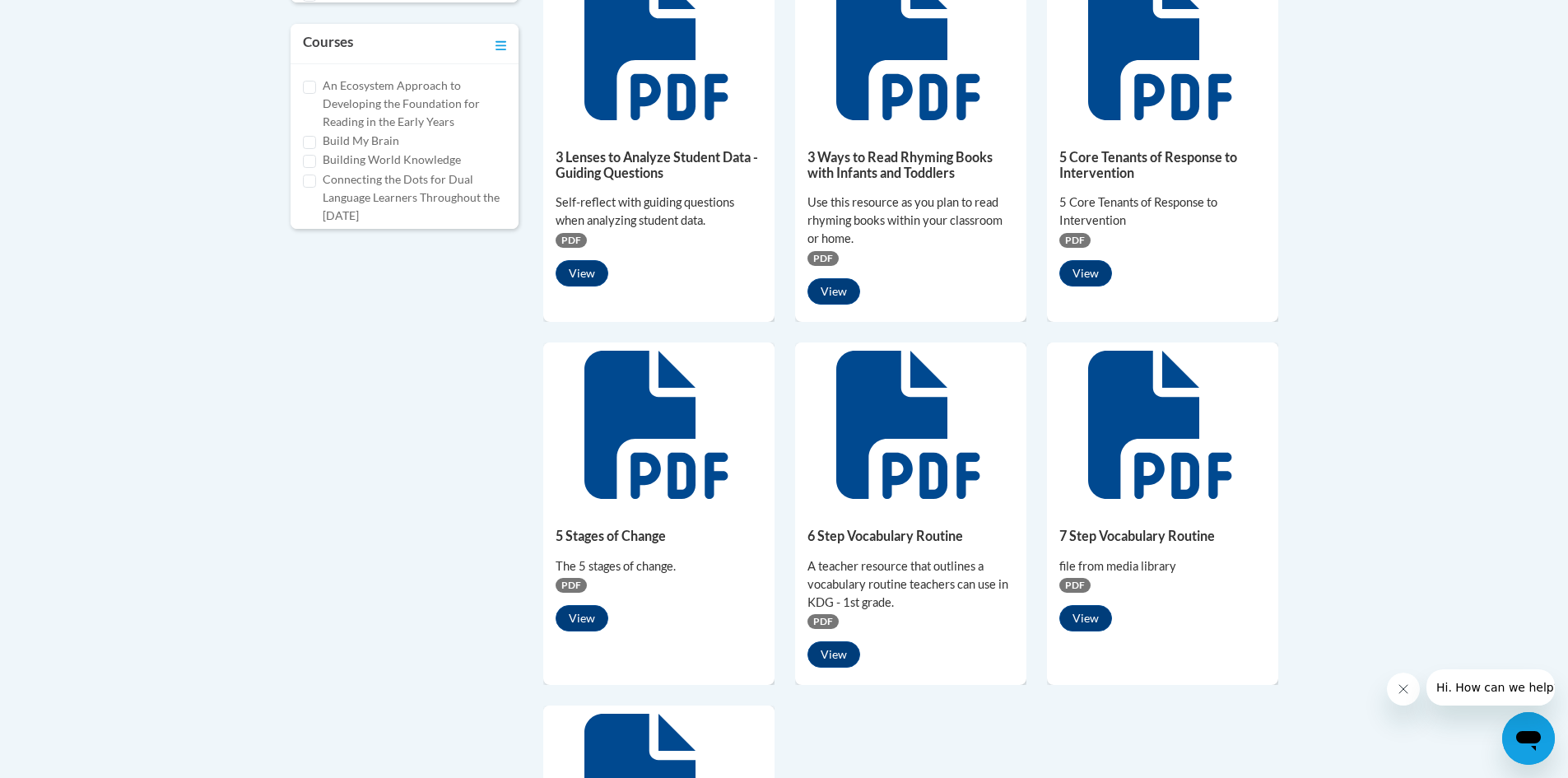
scroll to position [412, 0]
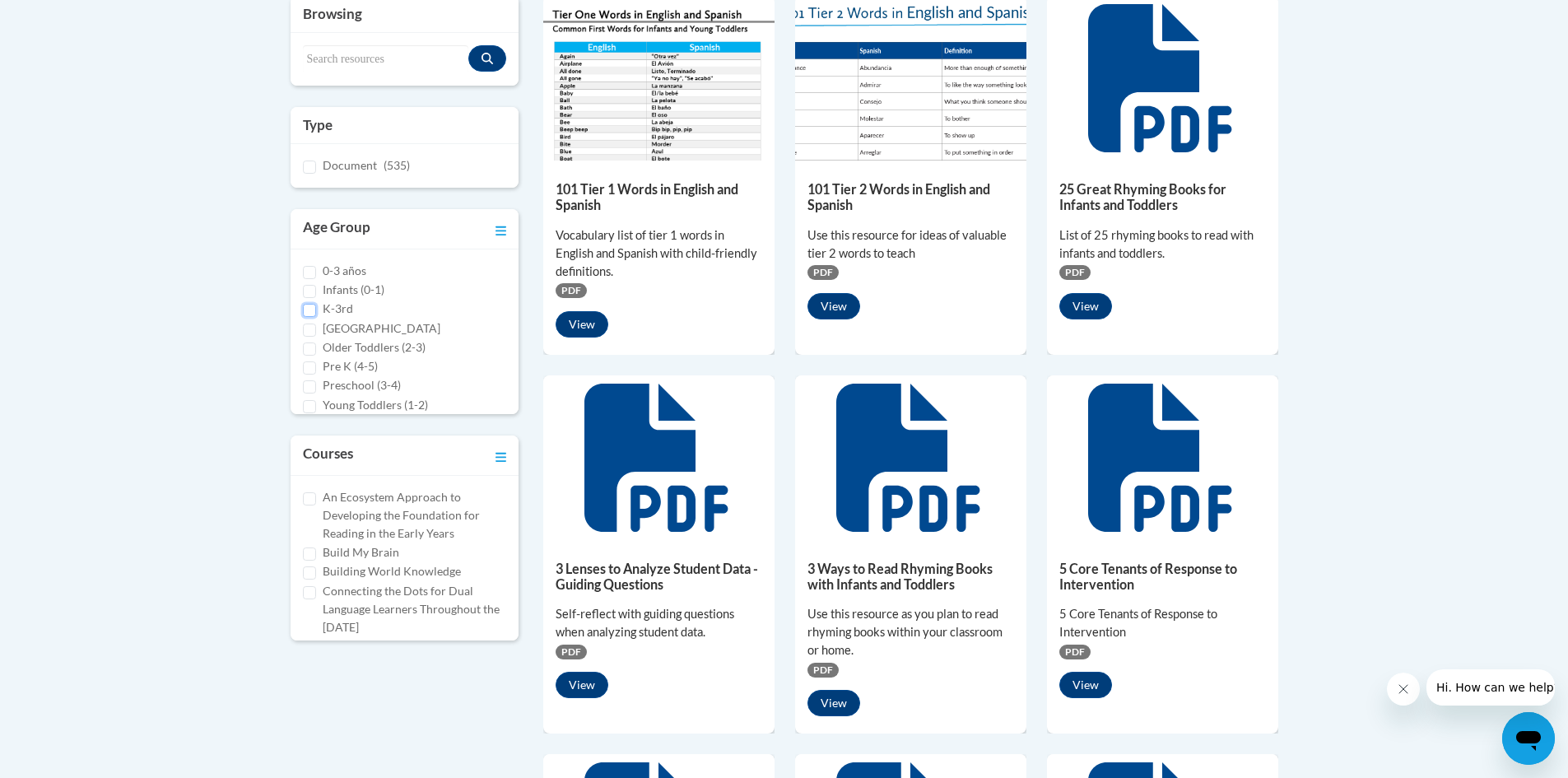
click at [310, 313] on input "K-3rd" at bounding box center [310, 311] width 14 height 14
checkbox input "true"
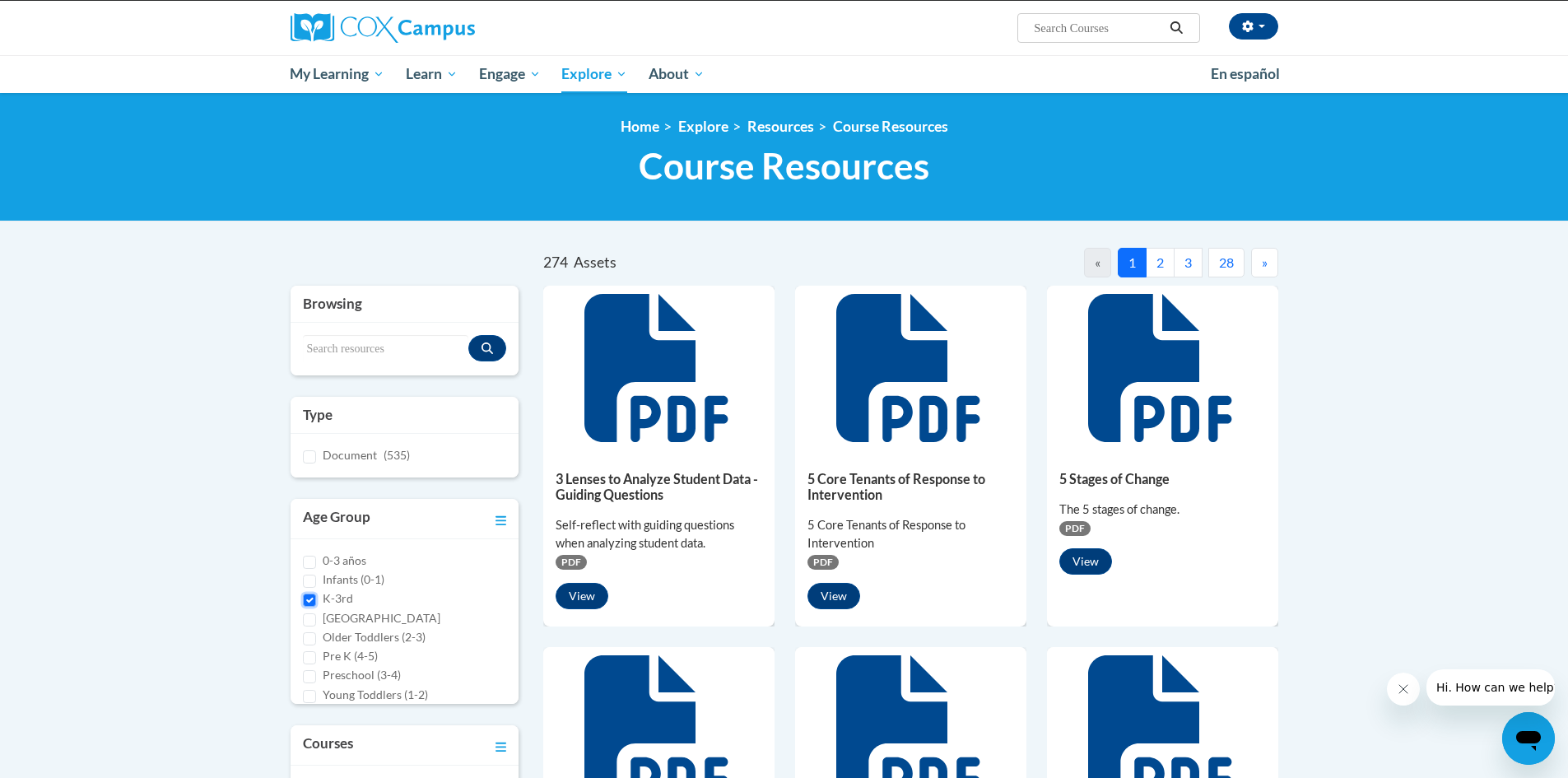
scroll to position [0, 0]
